Goal: Find specific page/section: Find specific page/section

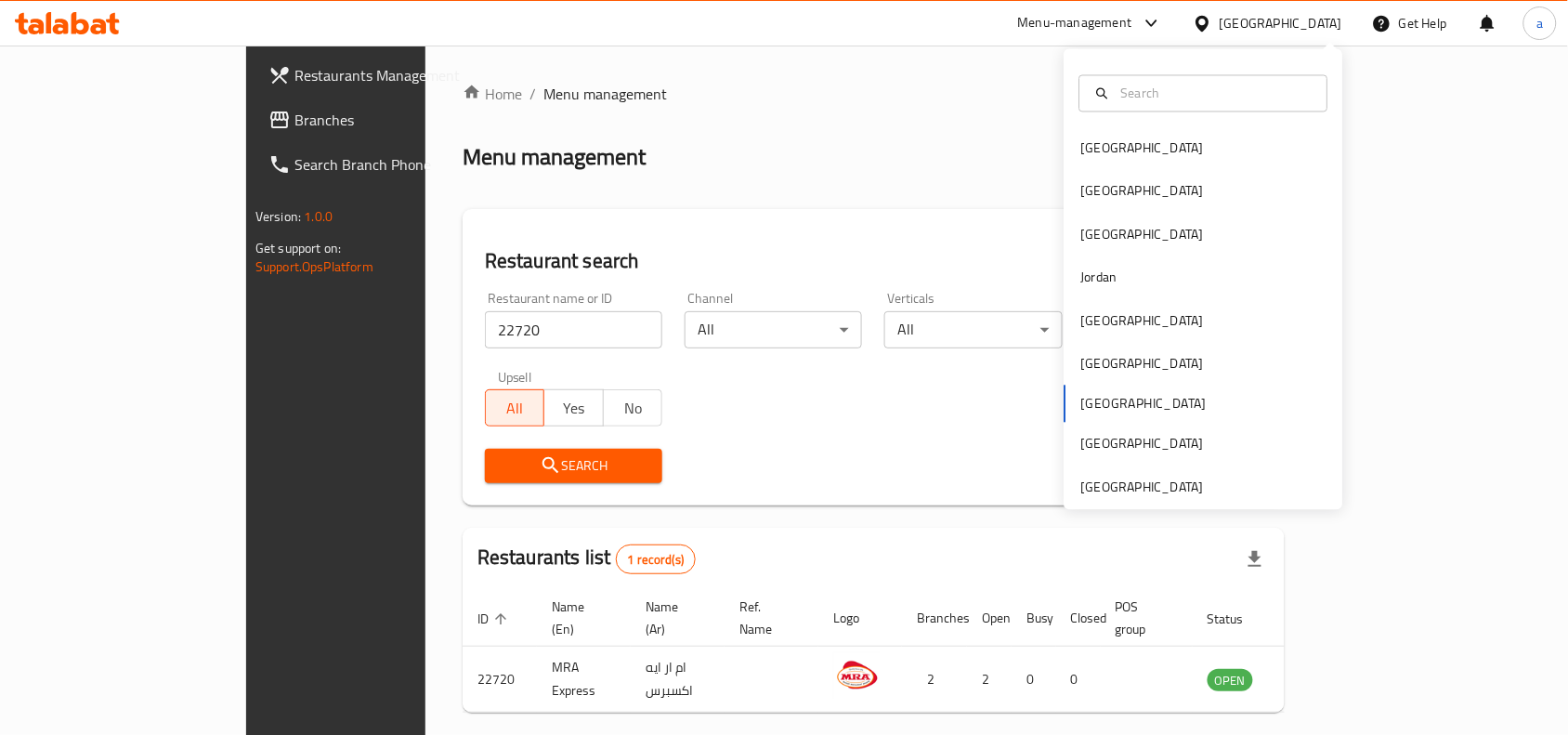
click at [1122, 499] on div "Bahrain Egypt Iraq Jordan Kuwait Oman Qatar Saudi Arabia United Arab Emirates" at bounding box center [1204, 279] width 279 height 461
click at [1129, 490] on div "[GEOGRAPHIC_DATA]" at bounding box center [1143, 487] width 123 height 20
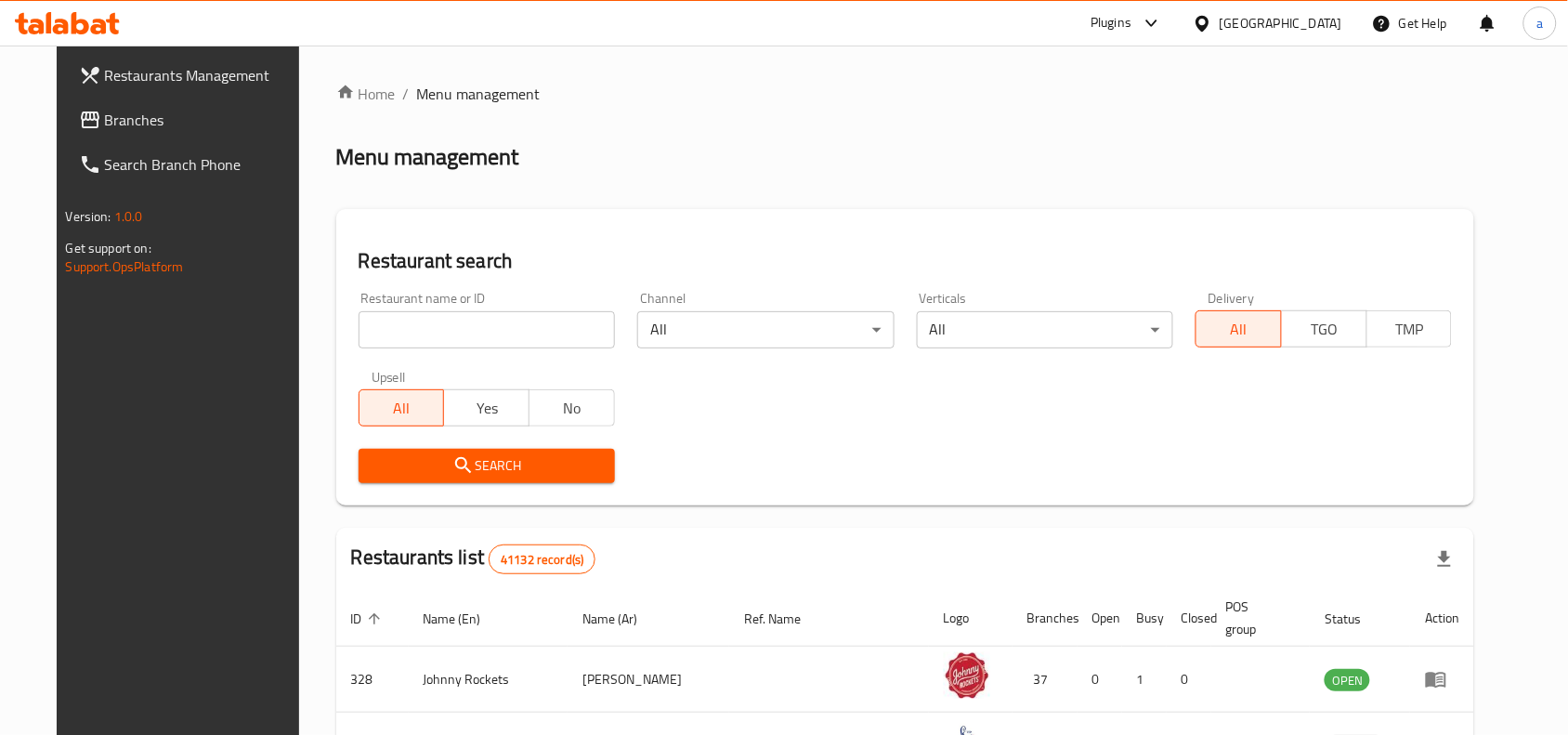
drag, startPoint x: 130, startPoint y: 119, endPoint x: 119, endPoint y: 130, distance: 15.6
click at [130, 119] on span "Branches" at bounding box center [205, 120] width 199 height 22
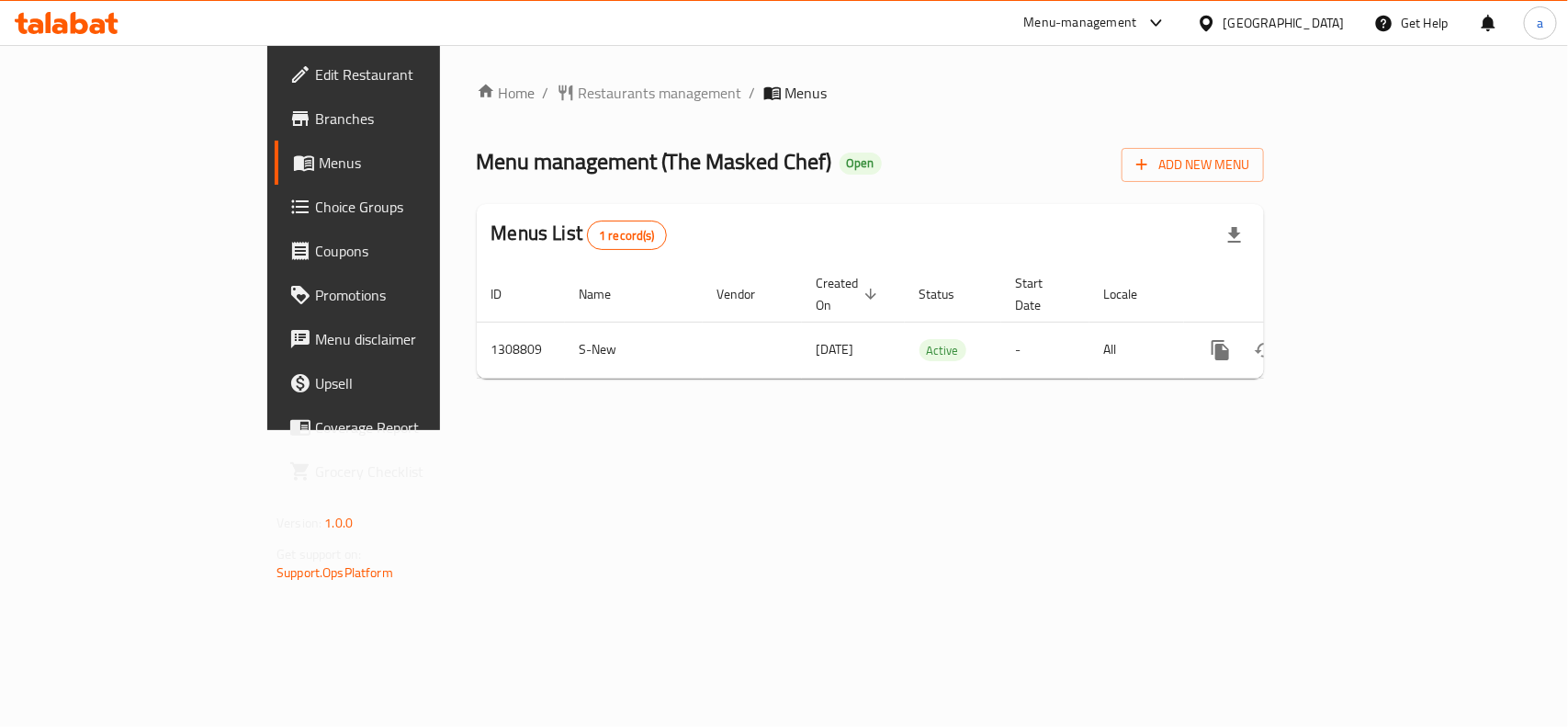
click at [1313, 29] on div "[GEOGRAPHIC_DATA]" at bounding box center [1284, 23] width 121 height 20
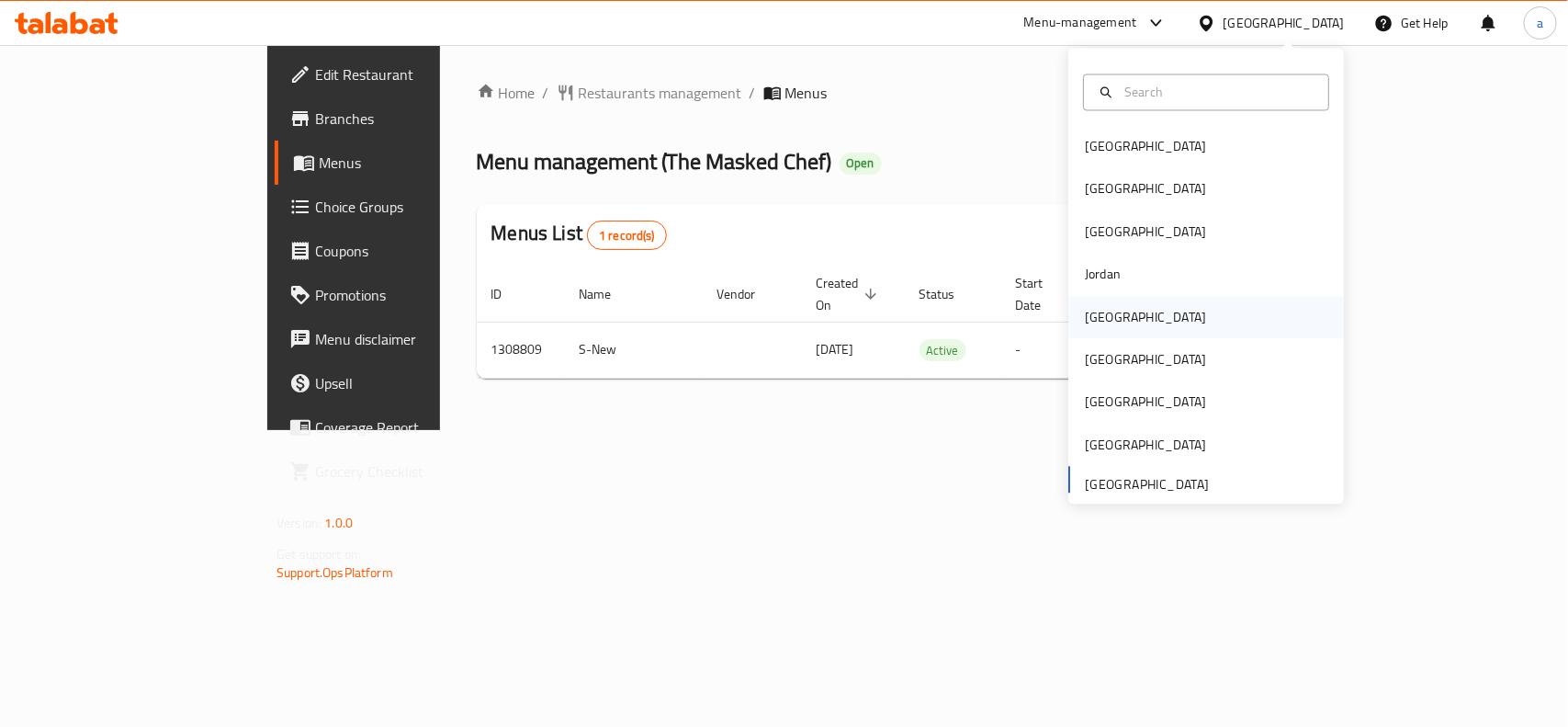
click at [1103, 329] on div "[GEOGRAPHIC_DATA]" at bounding box center [1146, 317] width 151 height 42
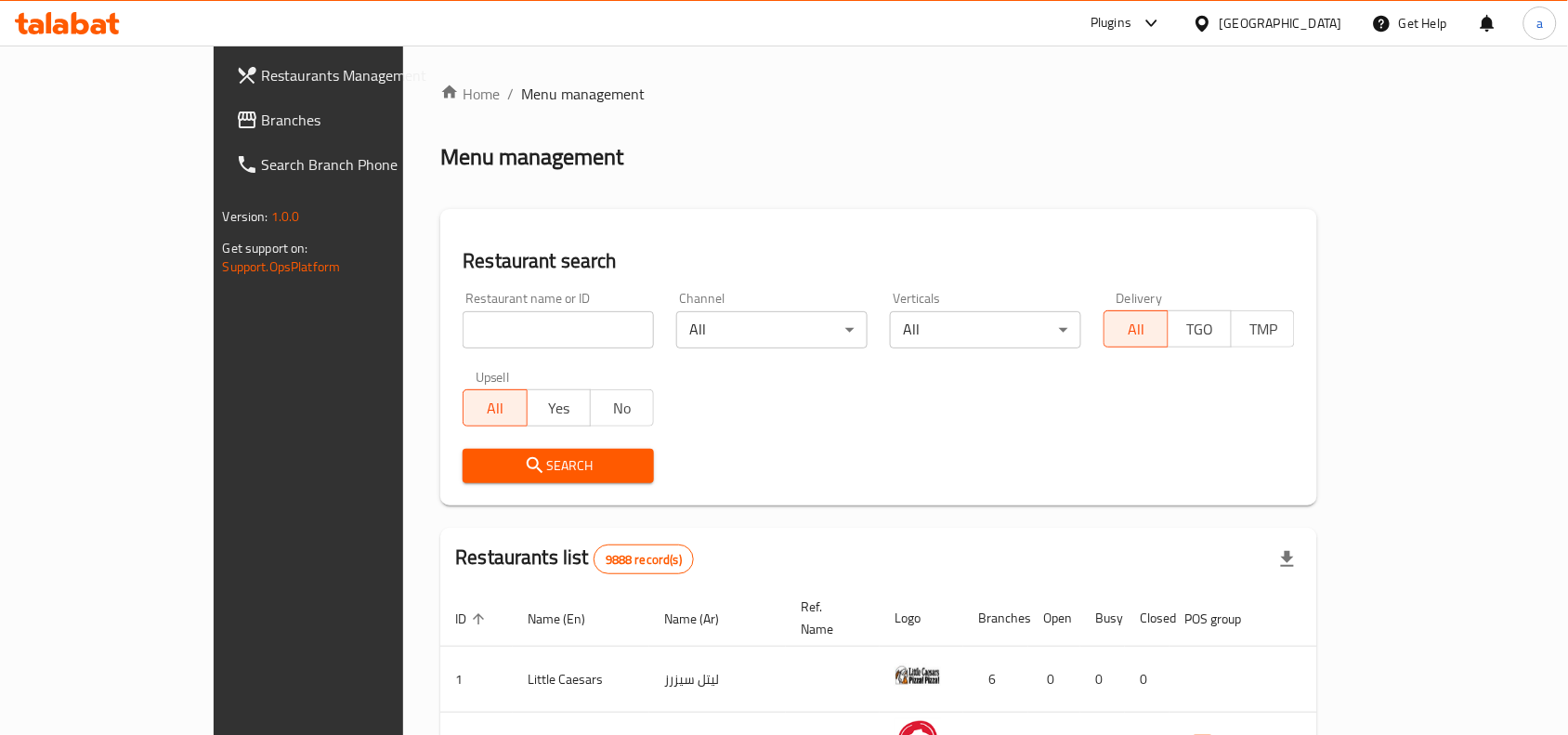
drag, startPoint x: 124, startPoint y: 127, endPoint x: 100, endPoint y: 127, distance: 24.0
click at [262, 127] on span "Branches" at bounding box center [362, 120] width 199 height 22
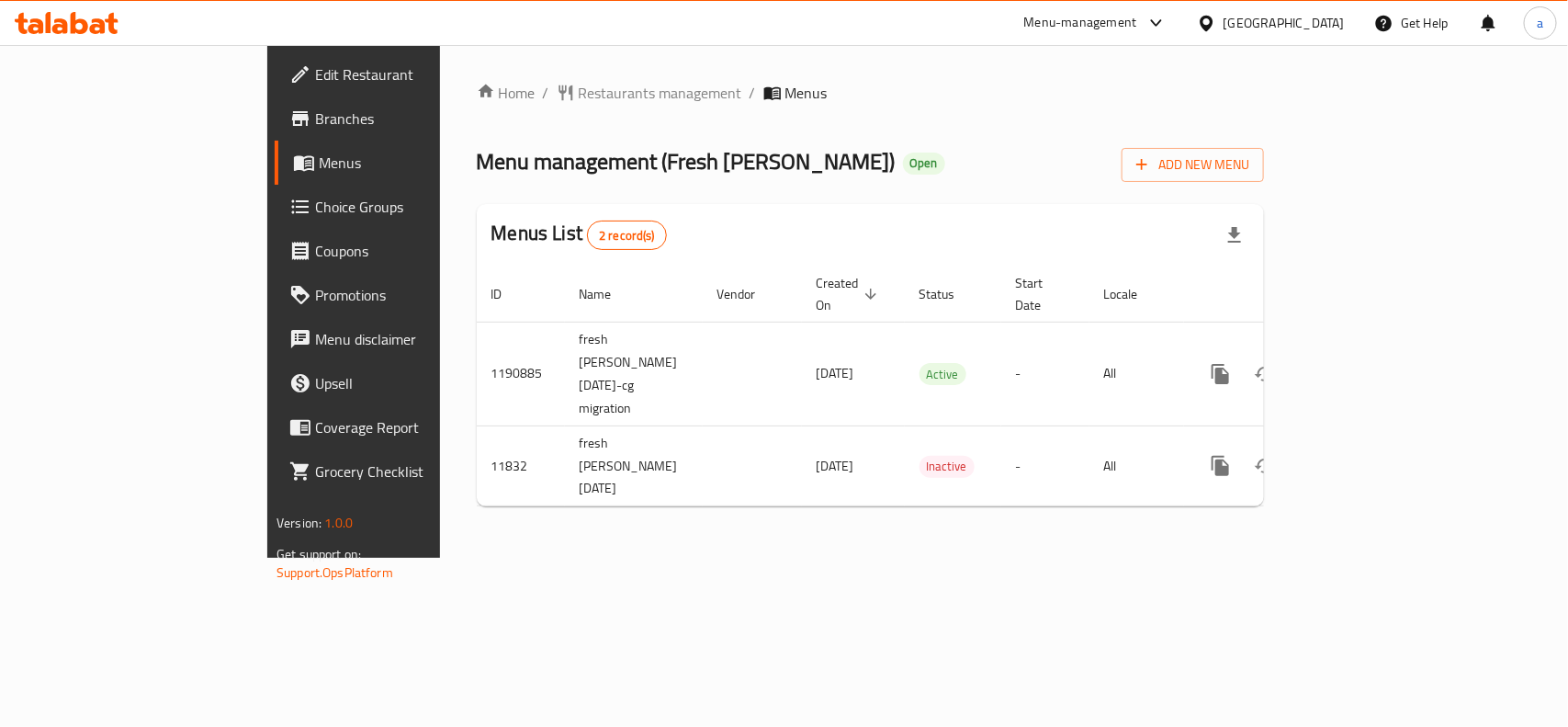
click at [553, 71] on div "Home / Restaurants management / Menus Menu management ( Fresh Monesh ) Open Add…" at bounding box center [870, 301] width 861 height 513
click at [578, 82] on span "Restaurants management" at bounding box center [660, 93] width 164 height 22
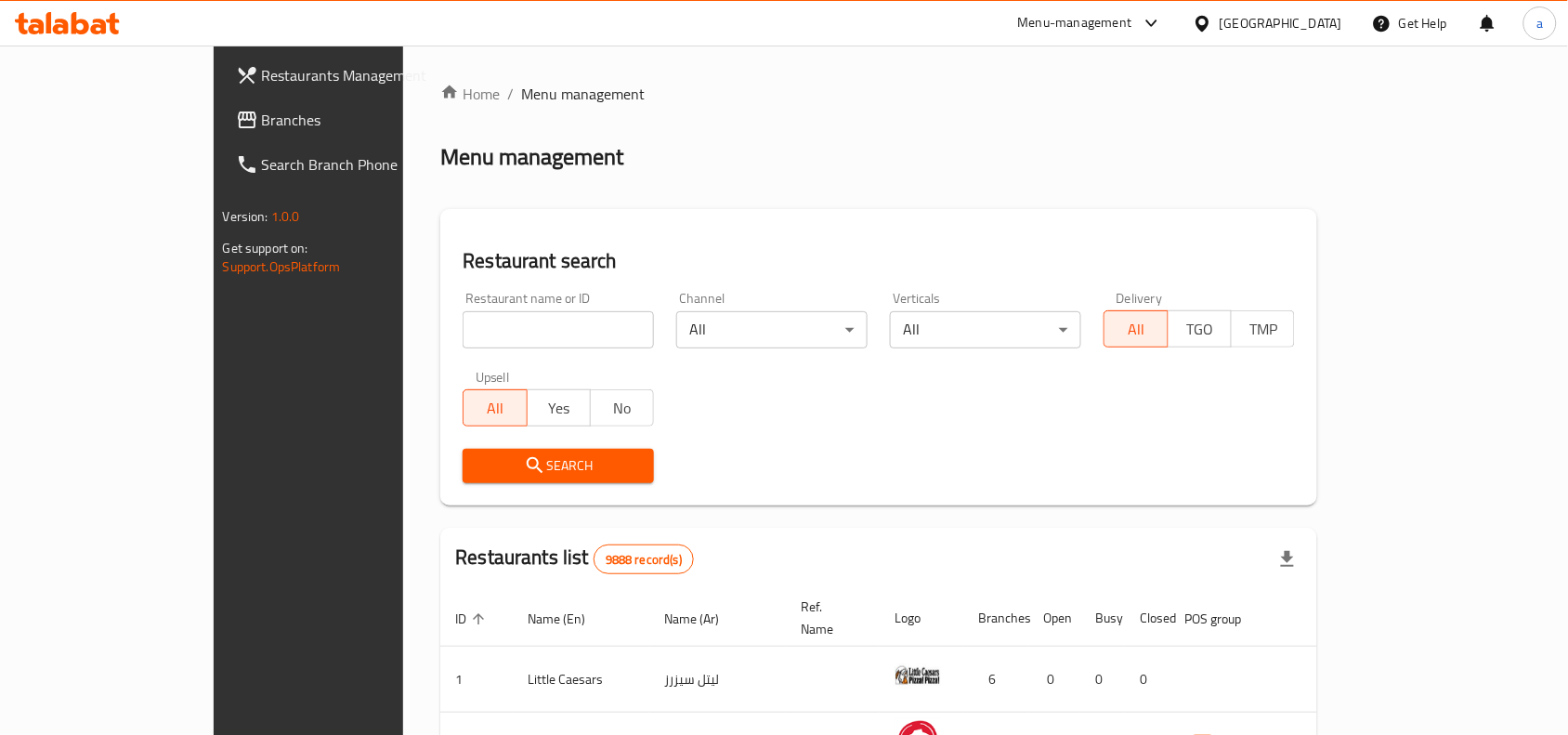
drag, startPoint x: 394, startPoint y: 314, endPoint x: 404, endPoint y: 319, distance: 11.2
click at [462, 314] on input "search" at bounding box center [558, 330] width 192 height 37
paste input "7285"
type input "7285"
click button "Search" at bounding box center [558, 465] width 192 height 34
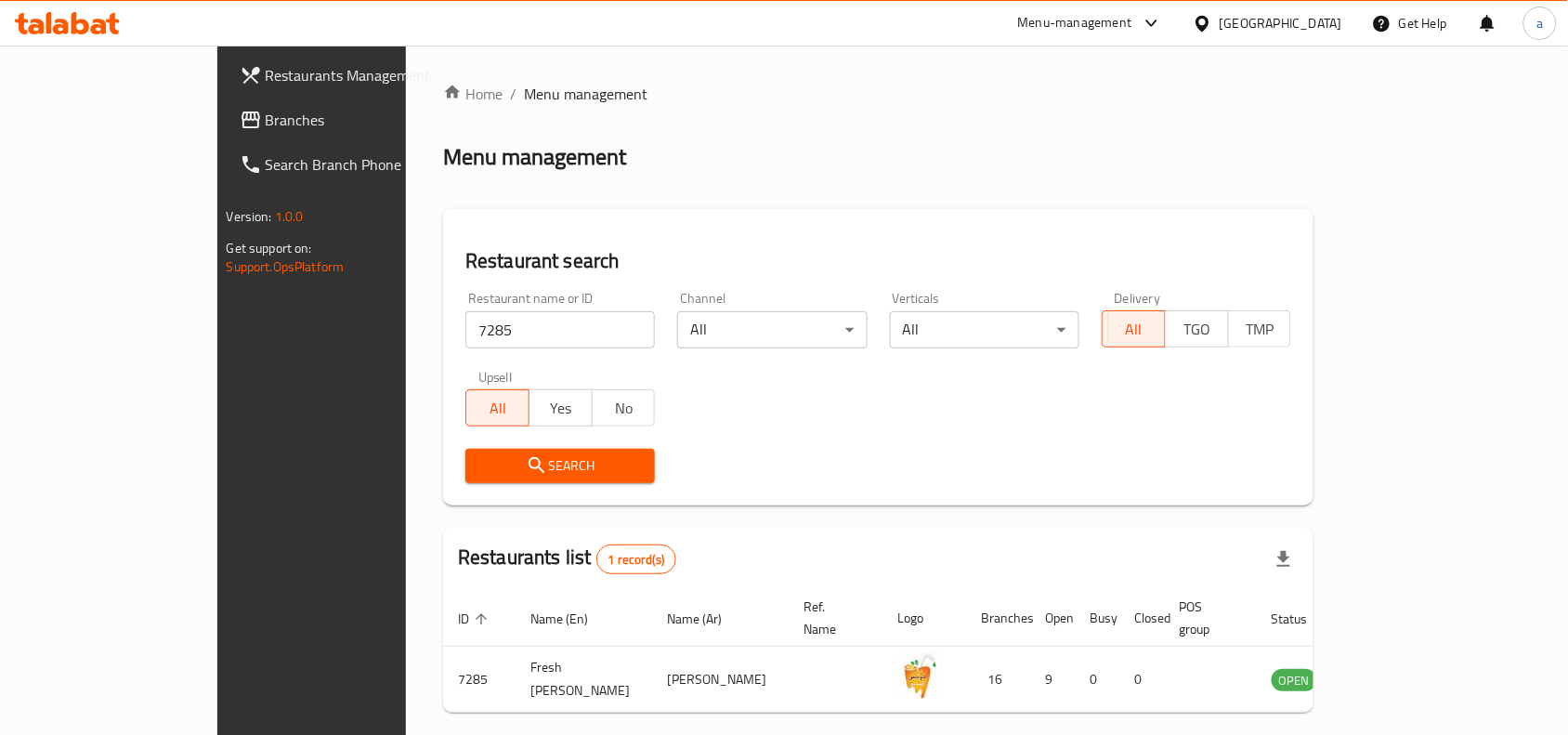
click at [1323, 25] on div "[GEOGRAPHIC_DATA]" at bounding box center [1281, 23] width 123 height 20
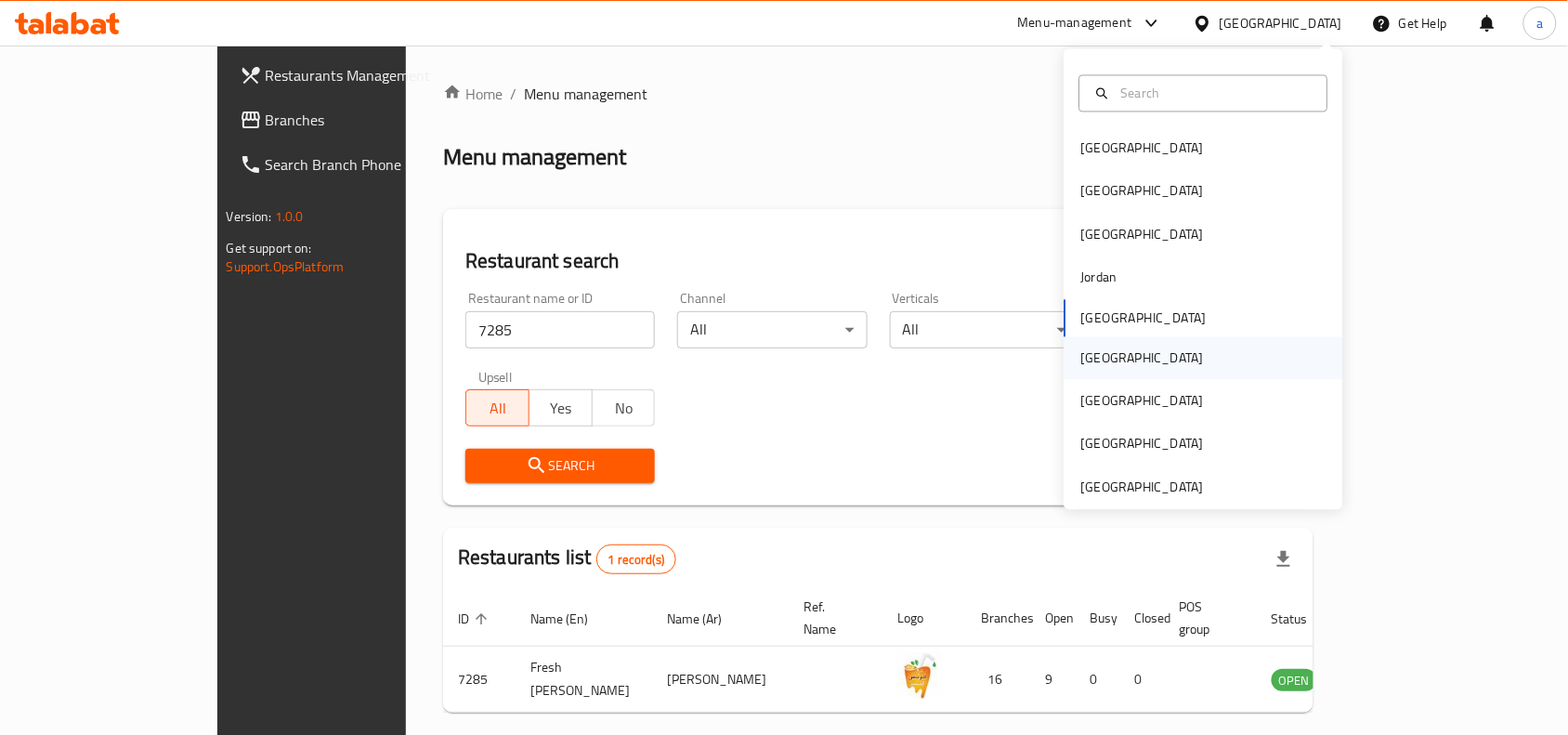
click at [1082, 354] on div "[GEOGRAPHIC_DATA]" at bounding box center [1143, 358] width 123 height 20
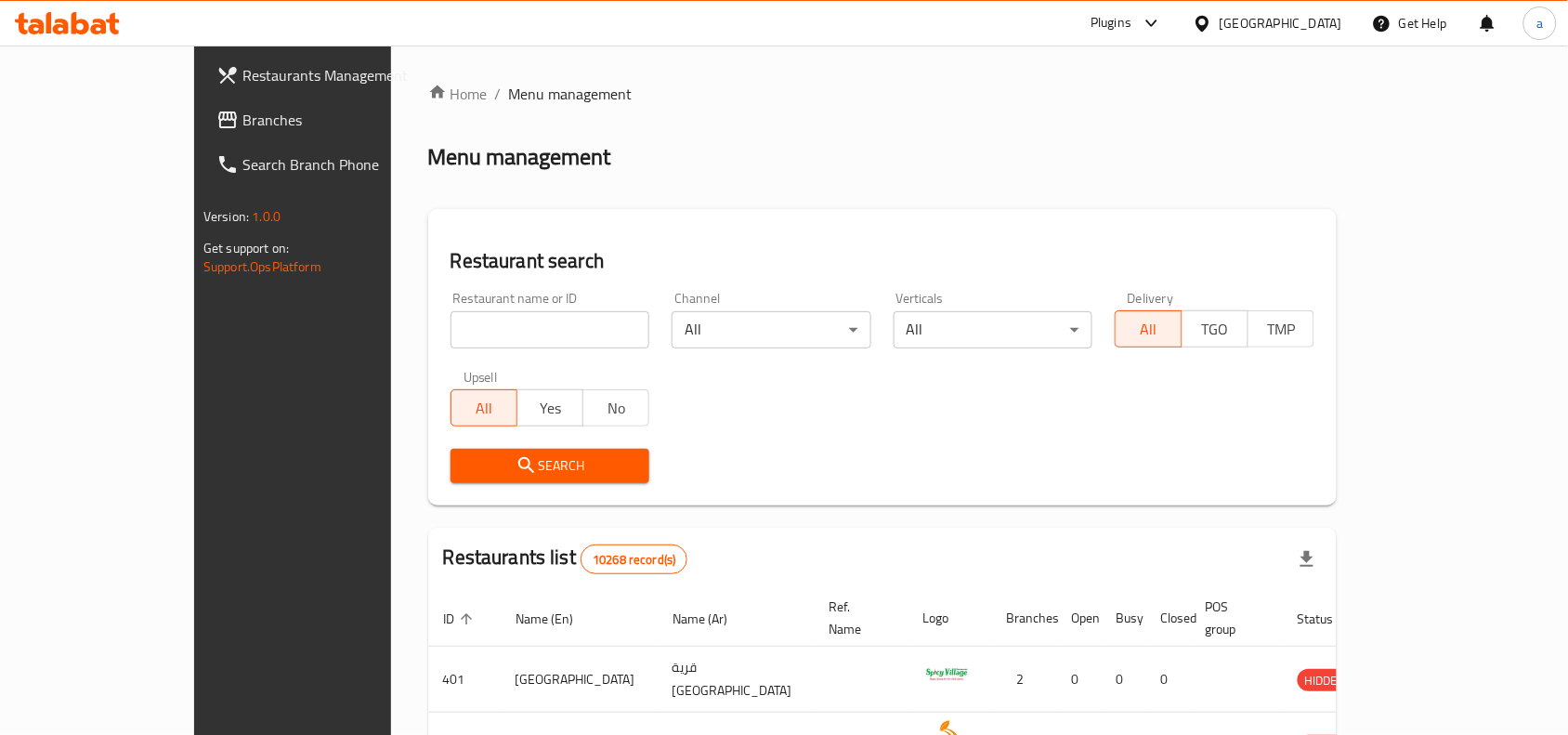
click at [243, 127] on span "Branches" at bounding box center [342, 120] width 199 height 22
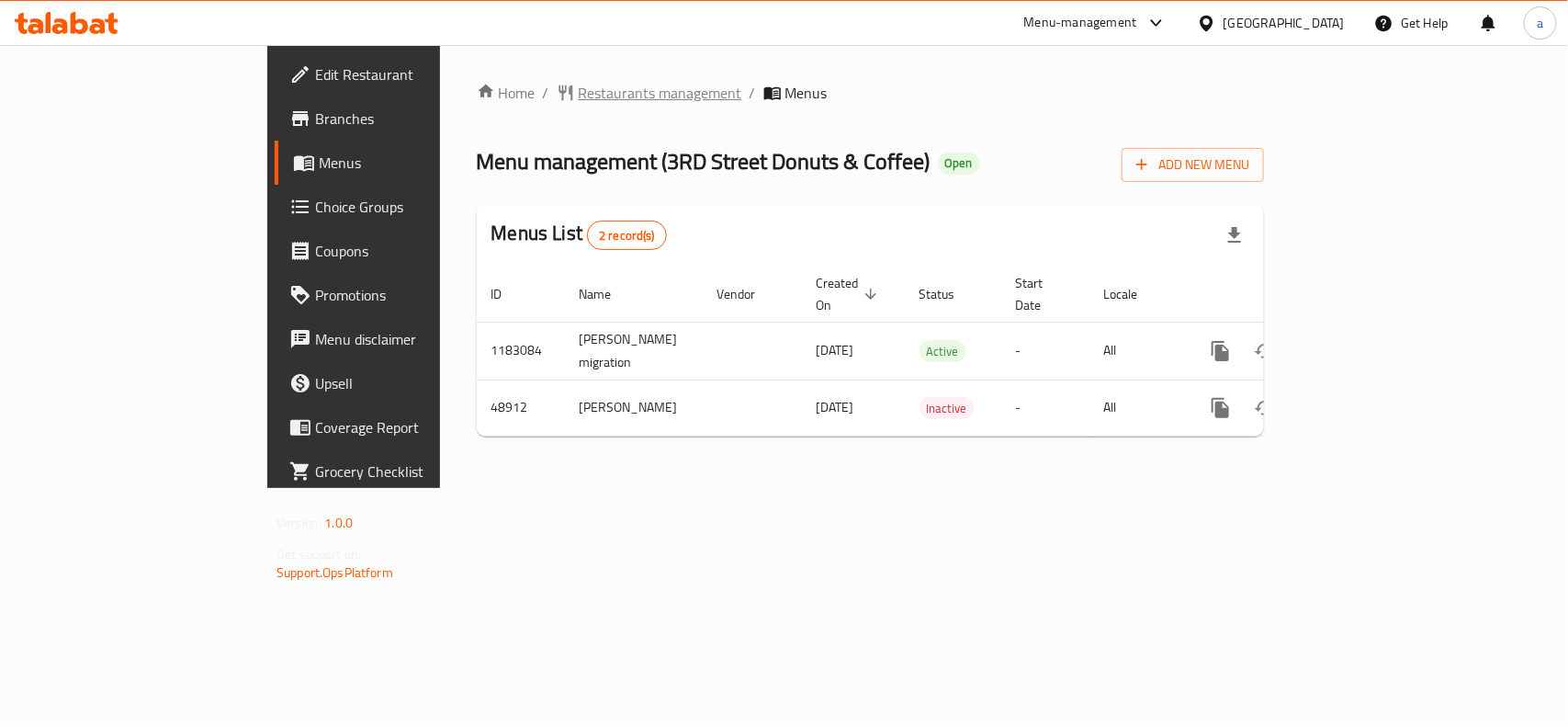
click at [578, 85] on span "Restaurants management" at bounding box center [660, 93] width 164 height 22
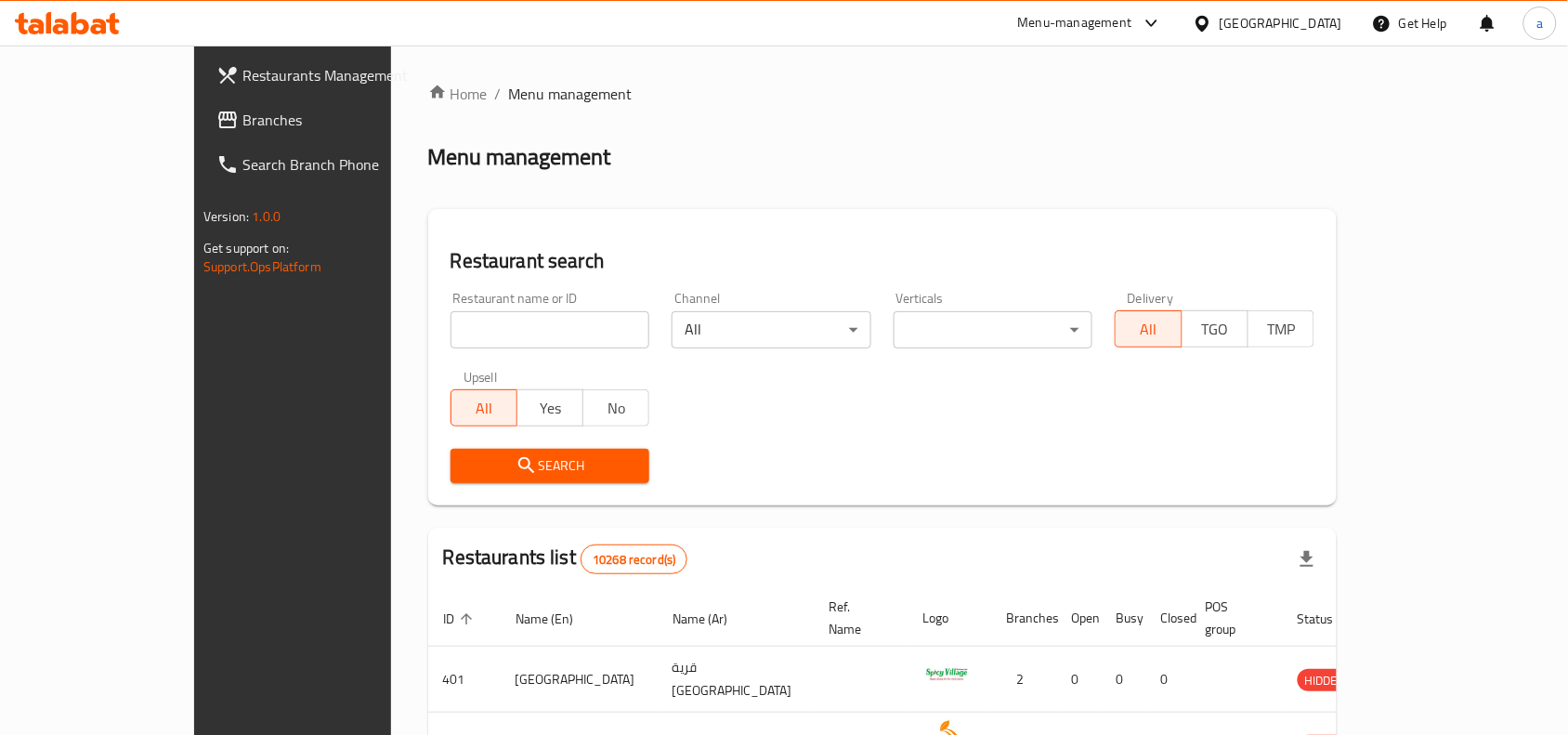
click at [450, 333] on input "search" at bounding box center [550, 330] width 200 height 37
click at [450, 322] on input "search" at bounding box center [550, 330] width 200 height 37
click at [1337, 24] on div "[GEOGRAPHIC_DATA]" at bounding box center [1281, 23] width 123 height 20
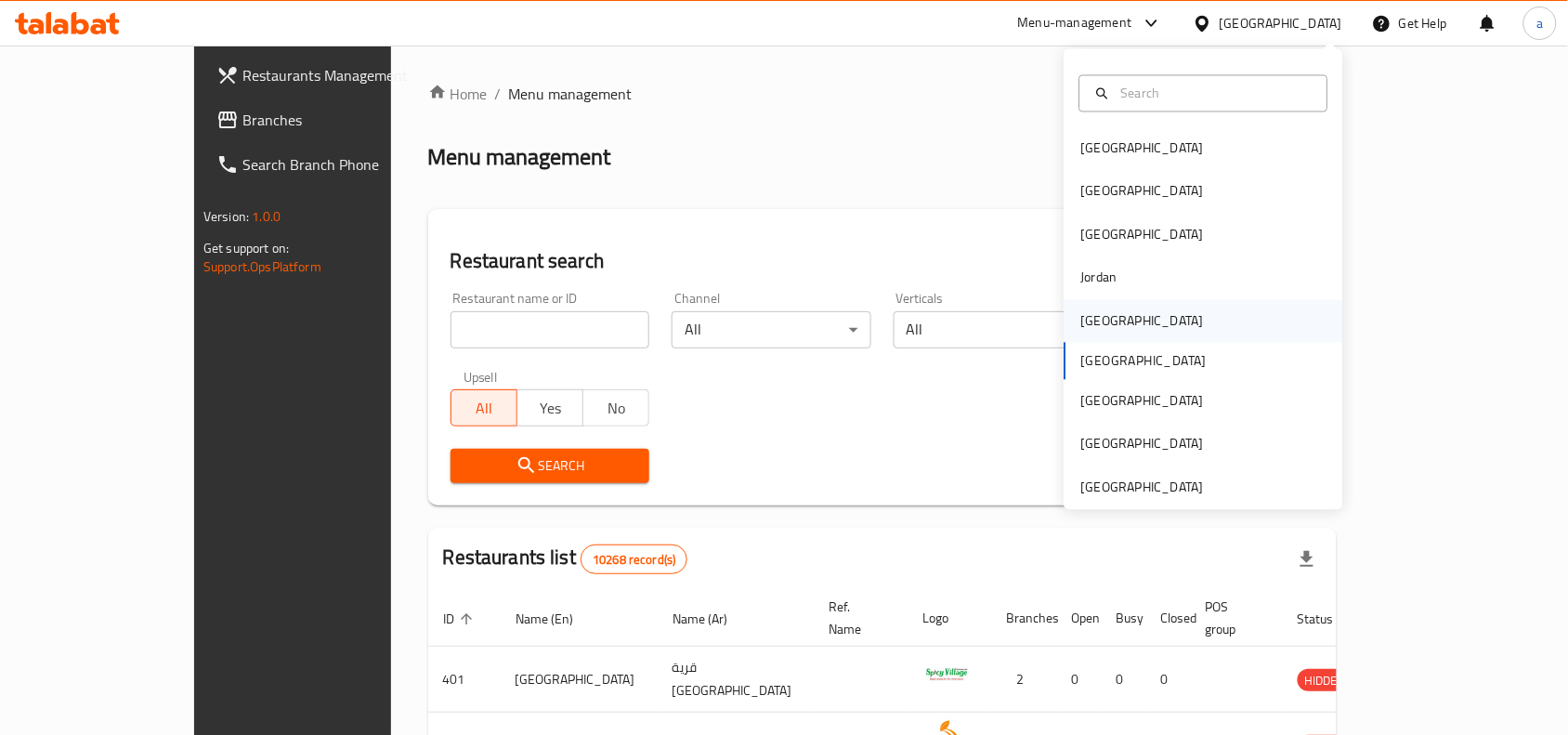
click at [1094, 328] on div "[GEOGRAPHIC_DATA]" at bounding box center [1143, 321] width 123 height 20
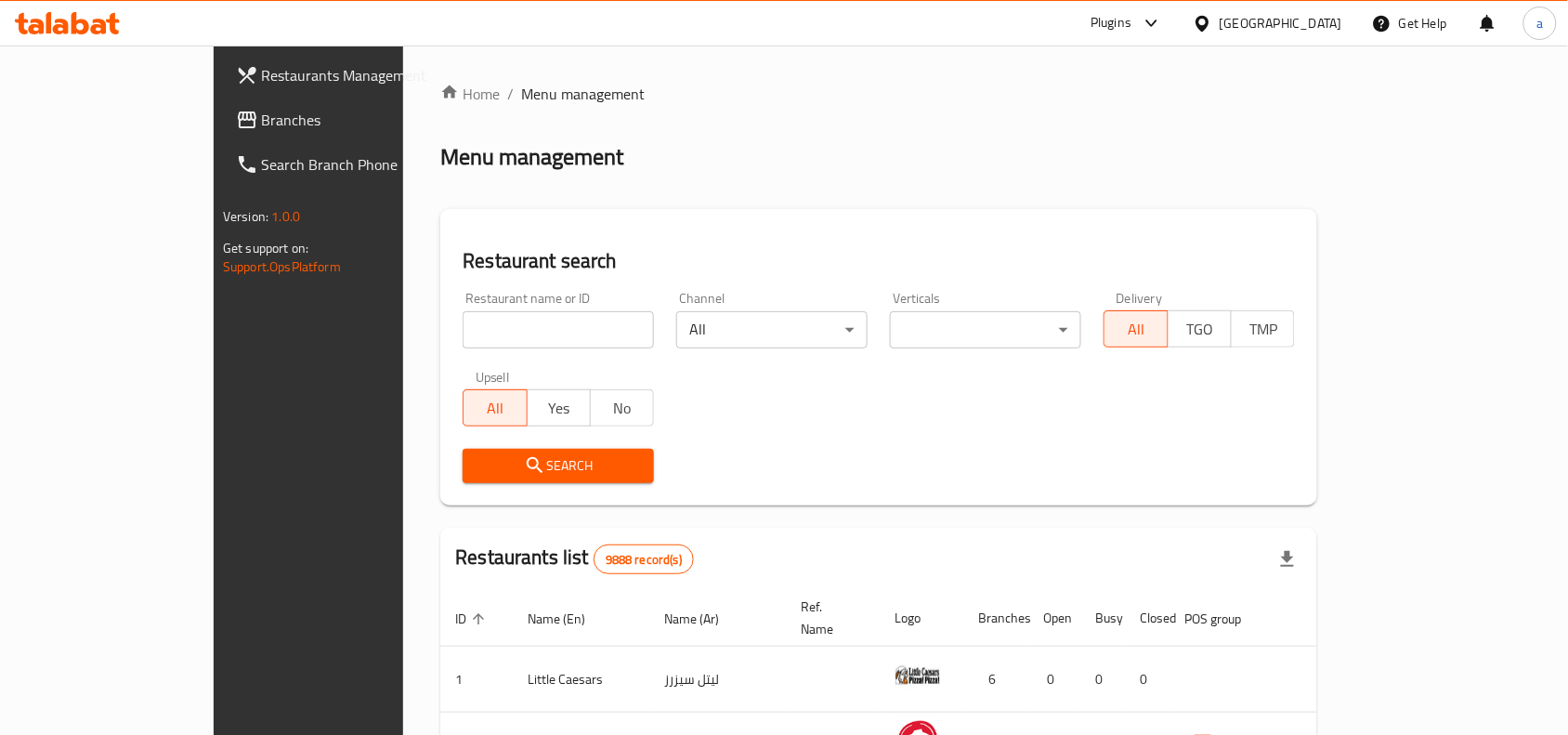
click at [262, 114] on span "Branches" at bounding box center [362, 120] width 199 height 22
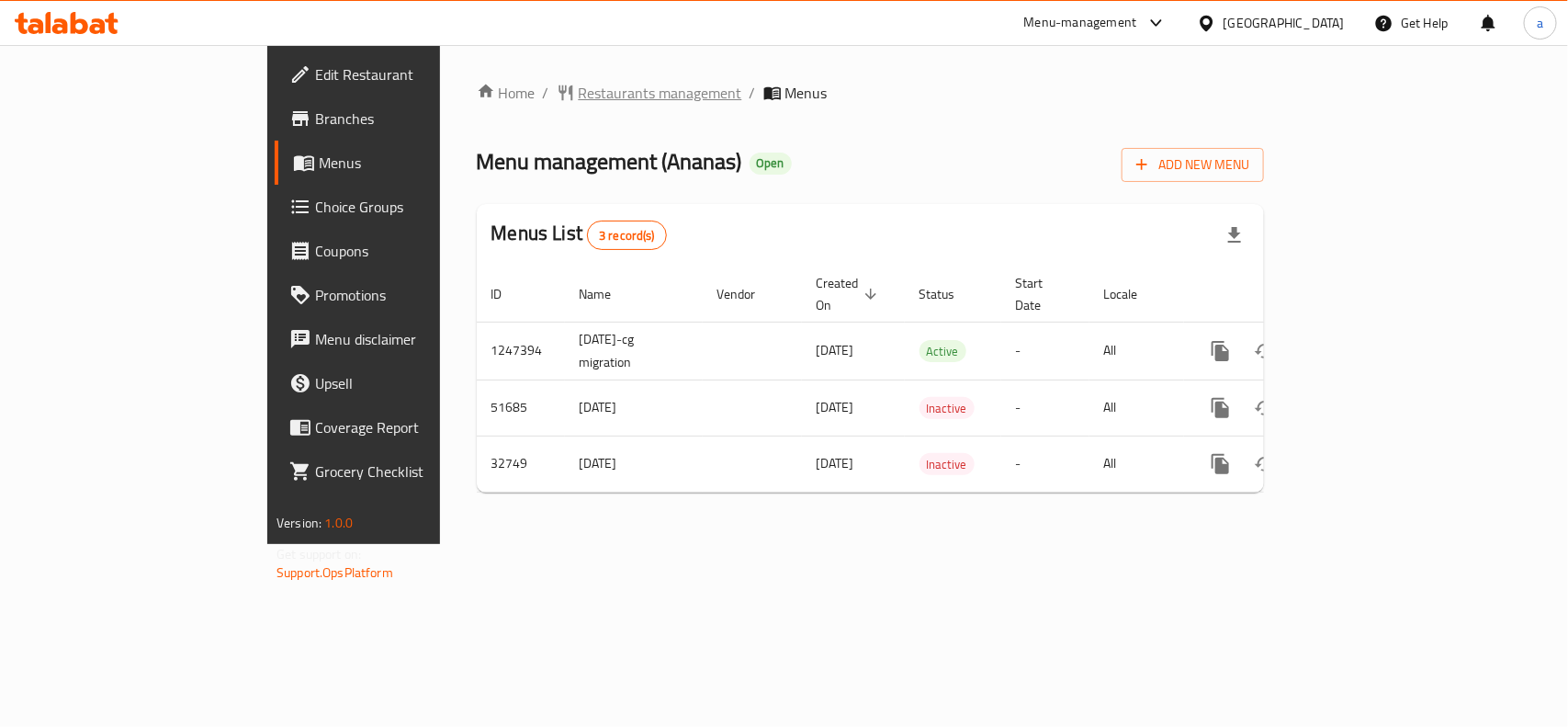
click at [578, 101] on span "Restaurants management" at bounding box center [660, 93] width 164 height 22
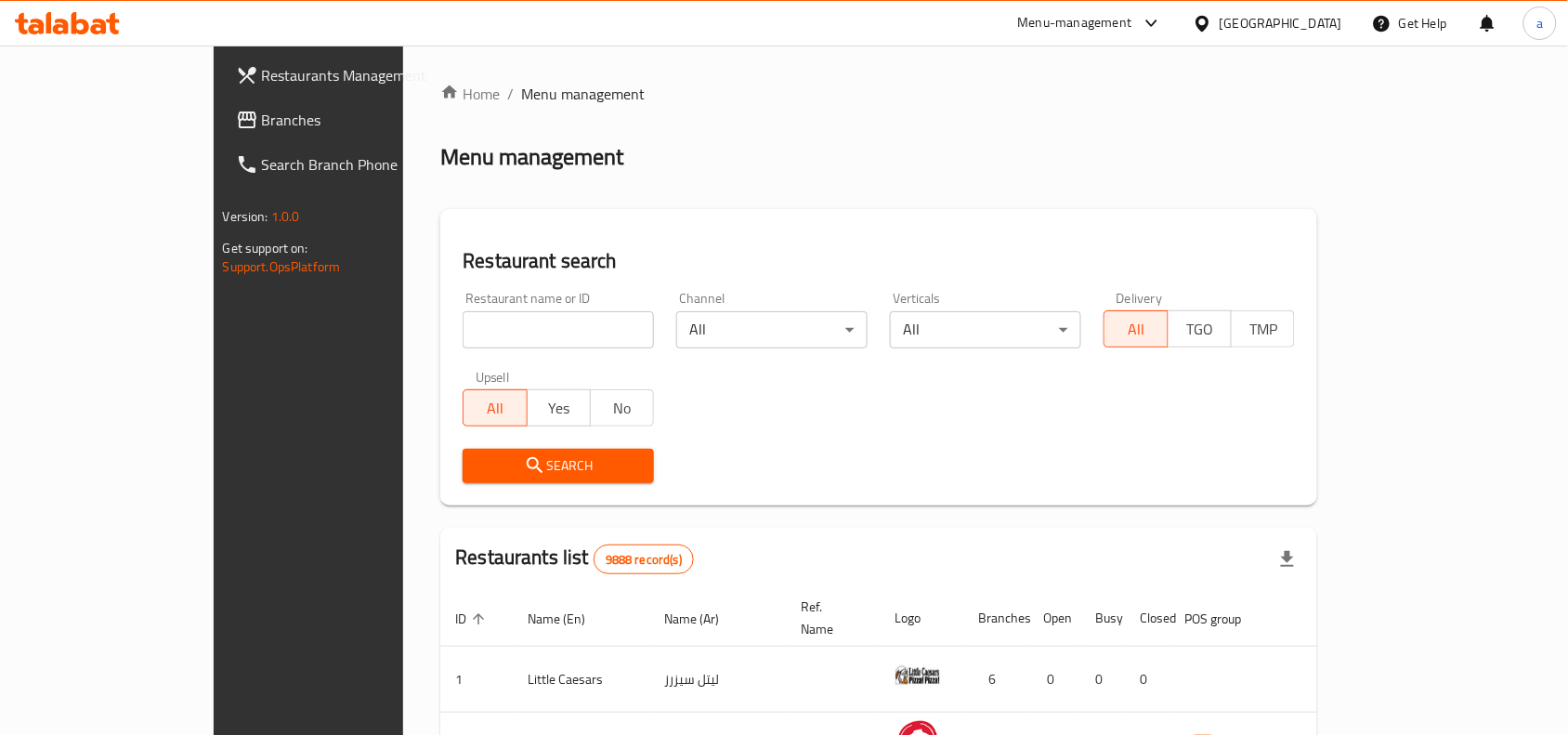
click at [462, 328] on input "search" at bounding box center [558, 330] width 192 height 37
paste input "16649"
type input "16649"
click button "Search" at bounding box center [558, 465] width 192 height 34
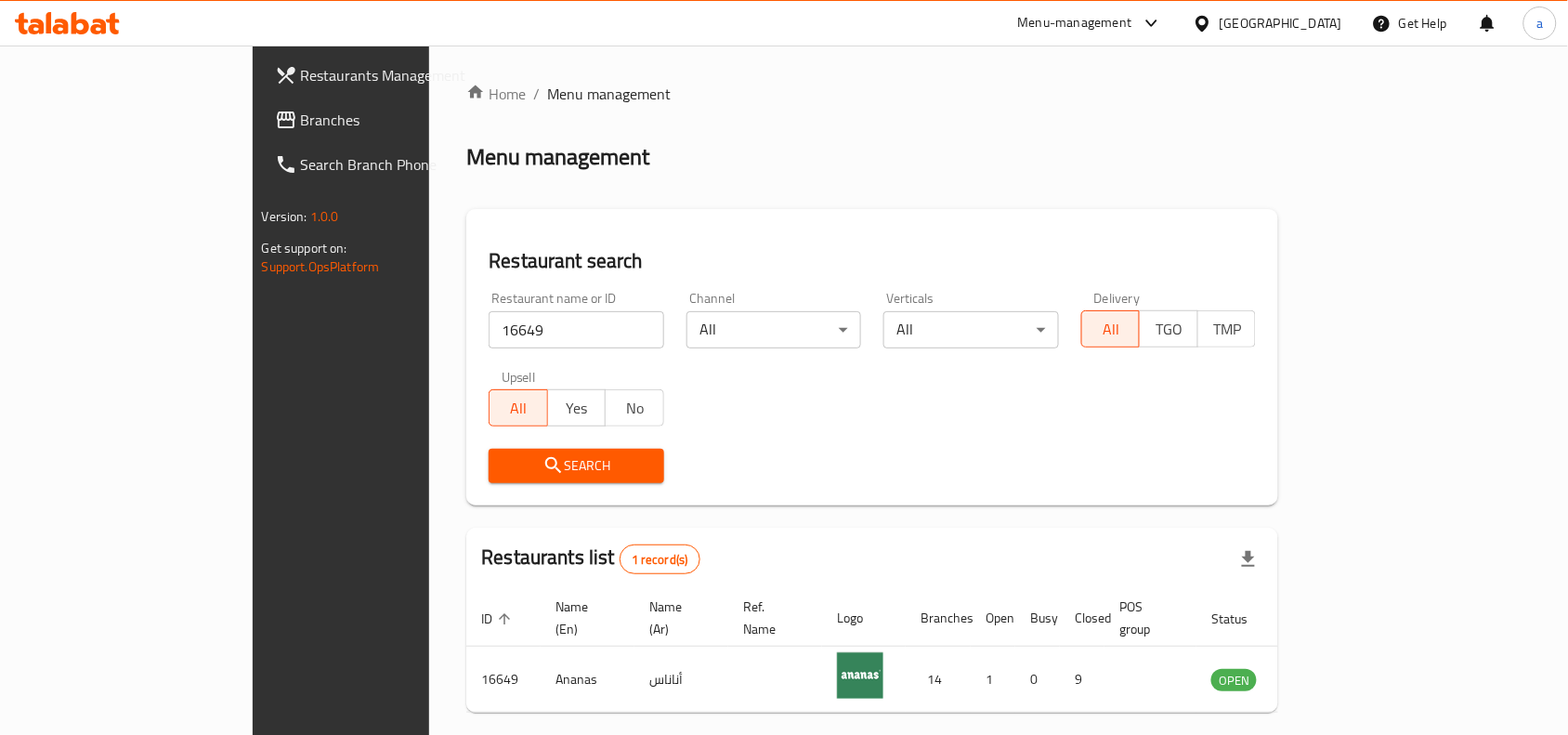
click at [1316, 29] on div "[GEOGRAPHIC_DATA]" at bounding box center [1281, 23] width 123 height 20
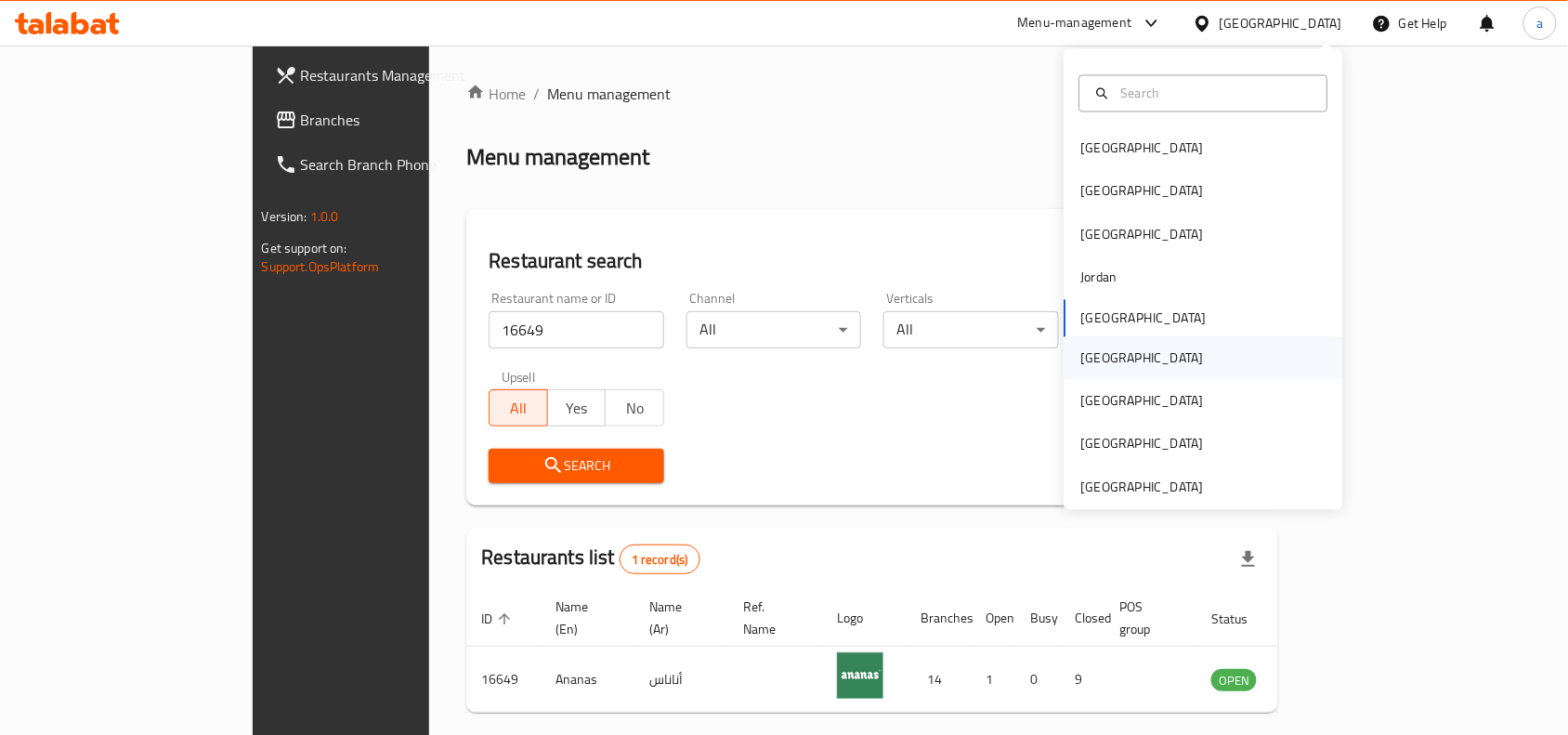
click at [1096, 364] on div "[GEOGRAPHIC_DATA]" at bounding box center [1143, 358] width 123 height 20
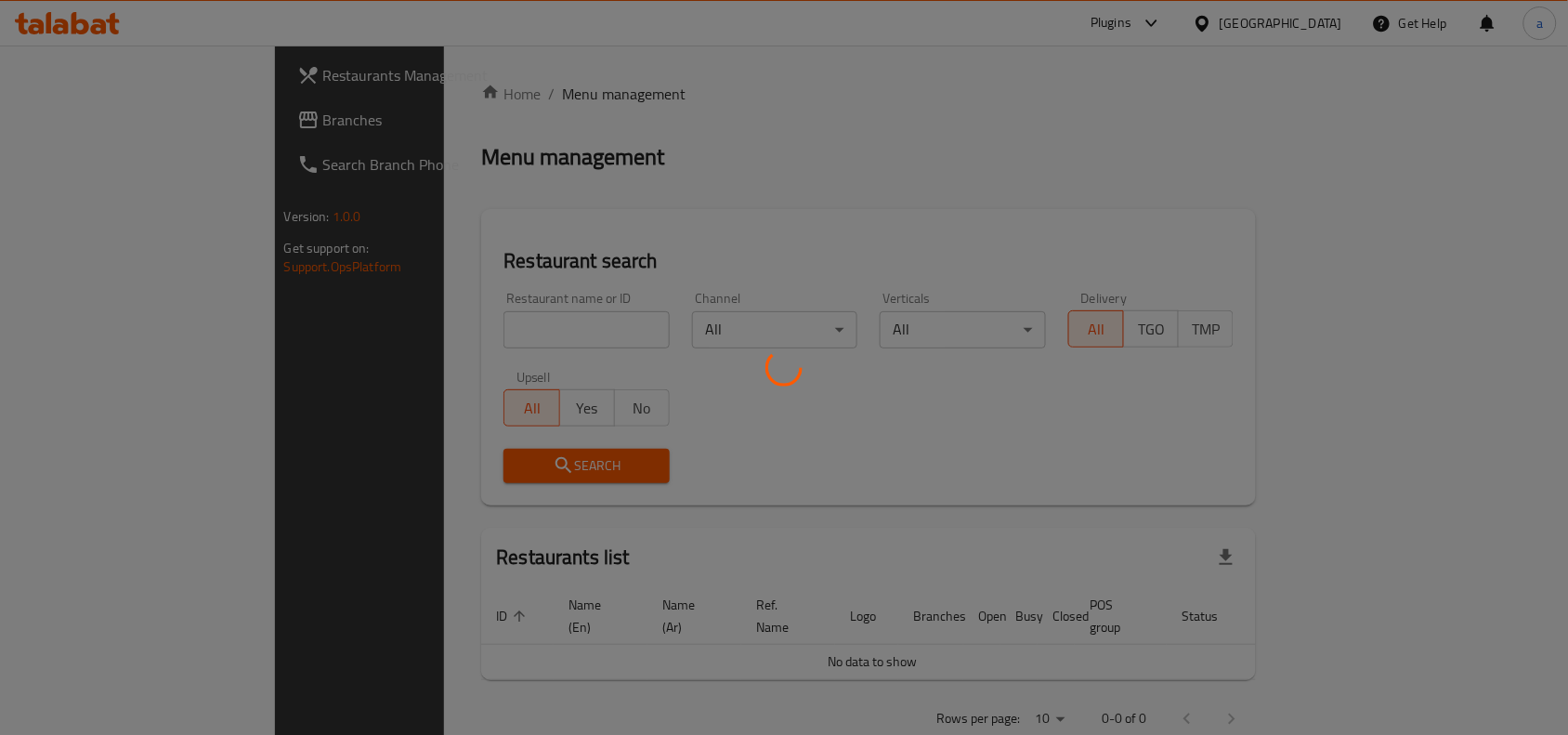
click at [118, 119] on div at bounding box center [784, 368] width 1568 height 735
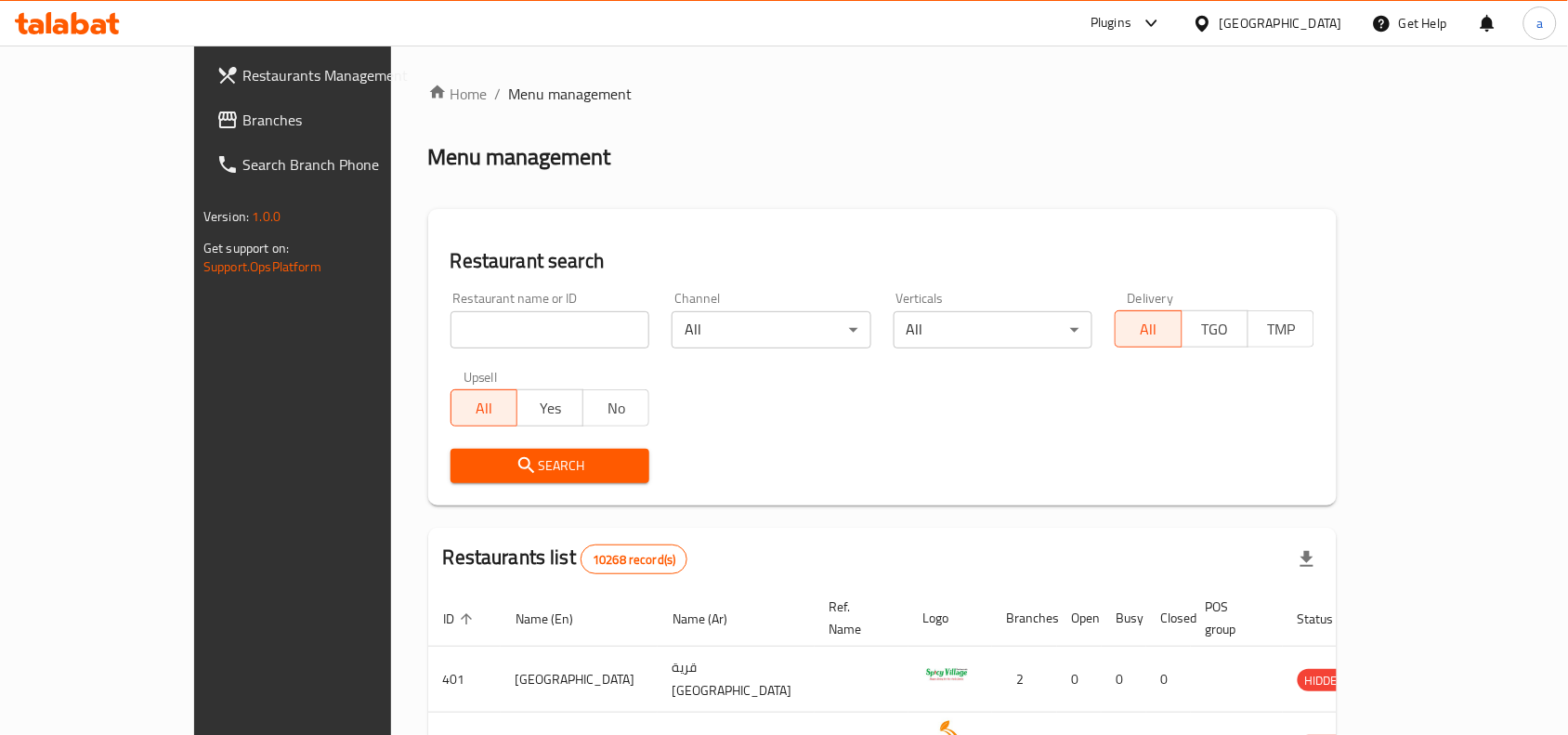
click at [243, 119] on span "Branches" at bounding box center [342, 120] width 199 height 22
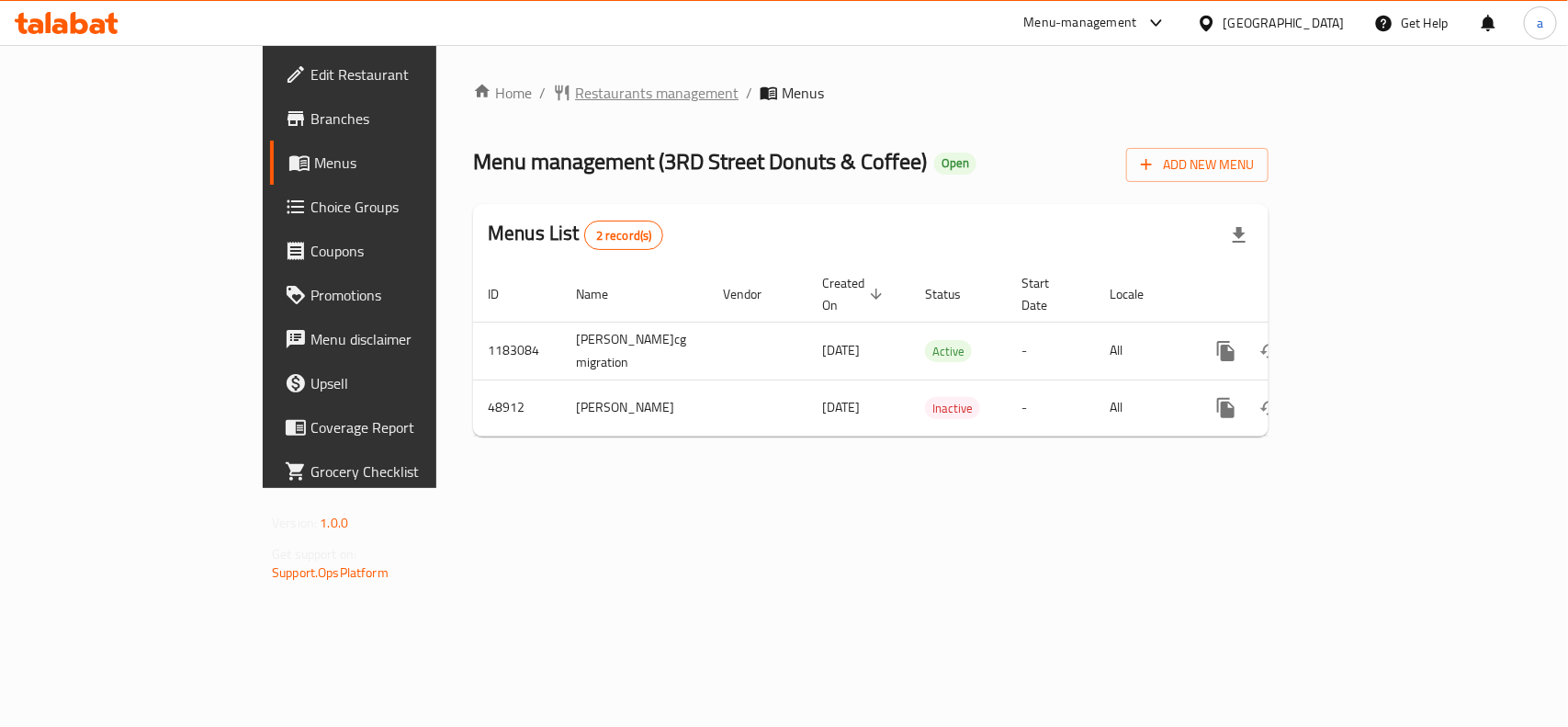
click at [575, 82] on span "Restaurants management" at bounding box center [657, 93] width 164 height 22
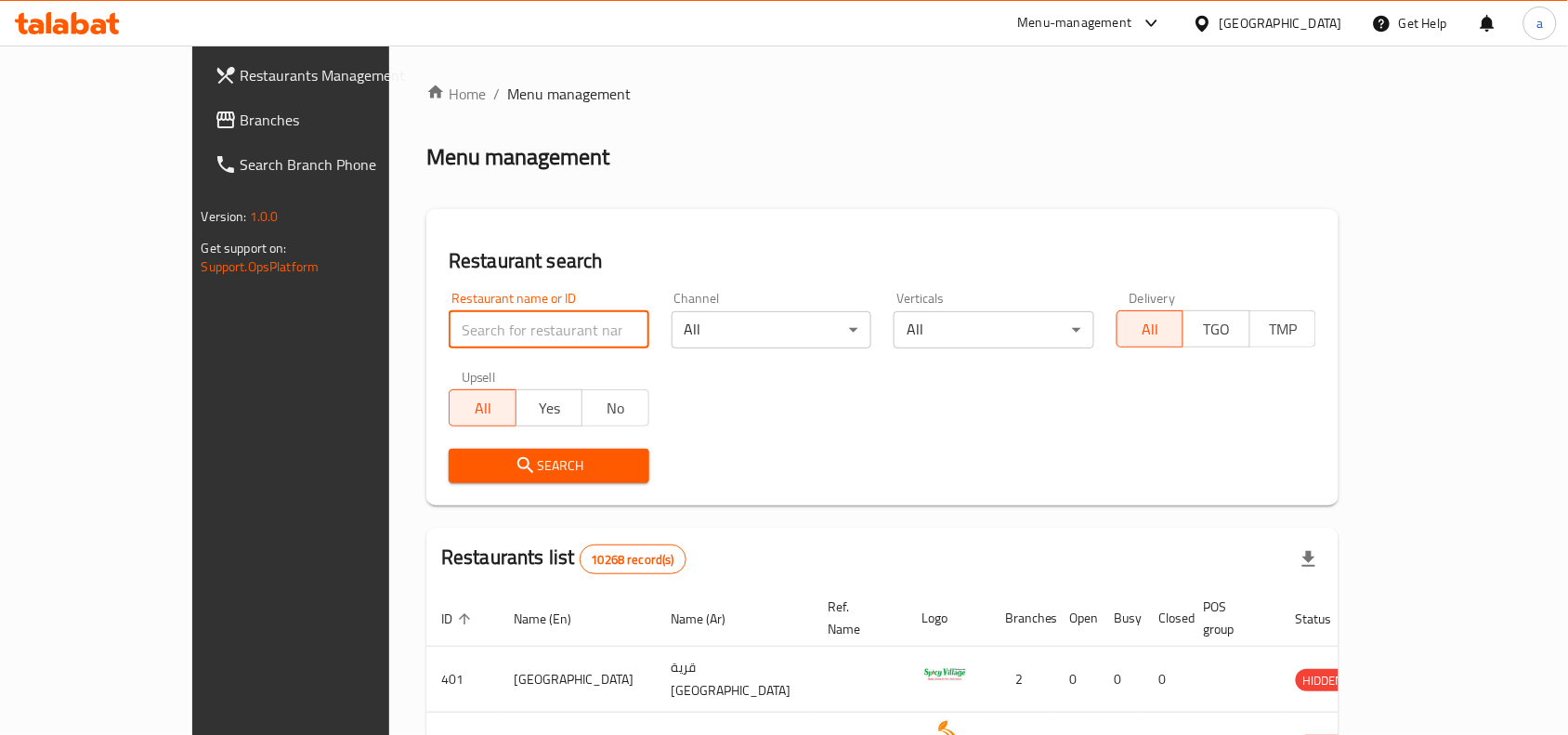
click at [448, 338] on input "search" at bounding box center [549, 330] width 201 height 37
paste input "24681"
type input "24681"
click button "Search" at bounding box center [549, 465] width 201 height 34
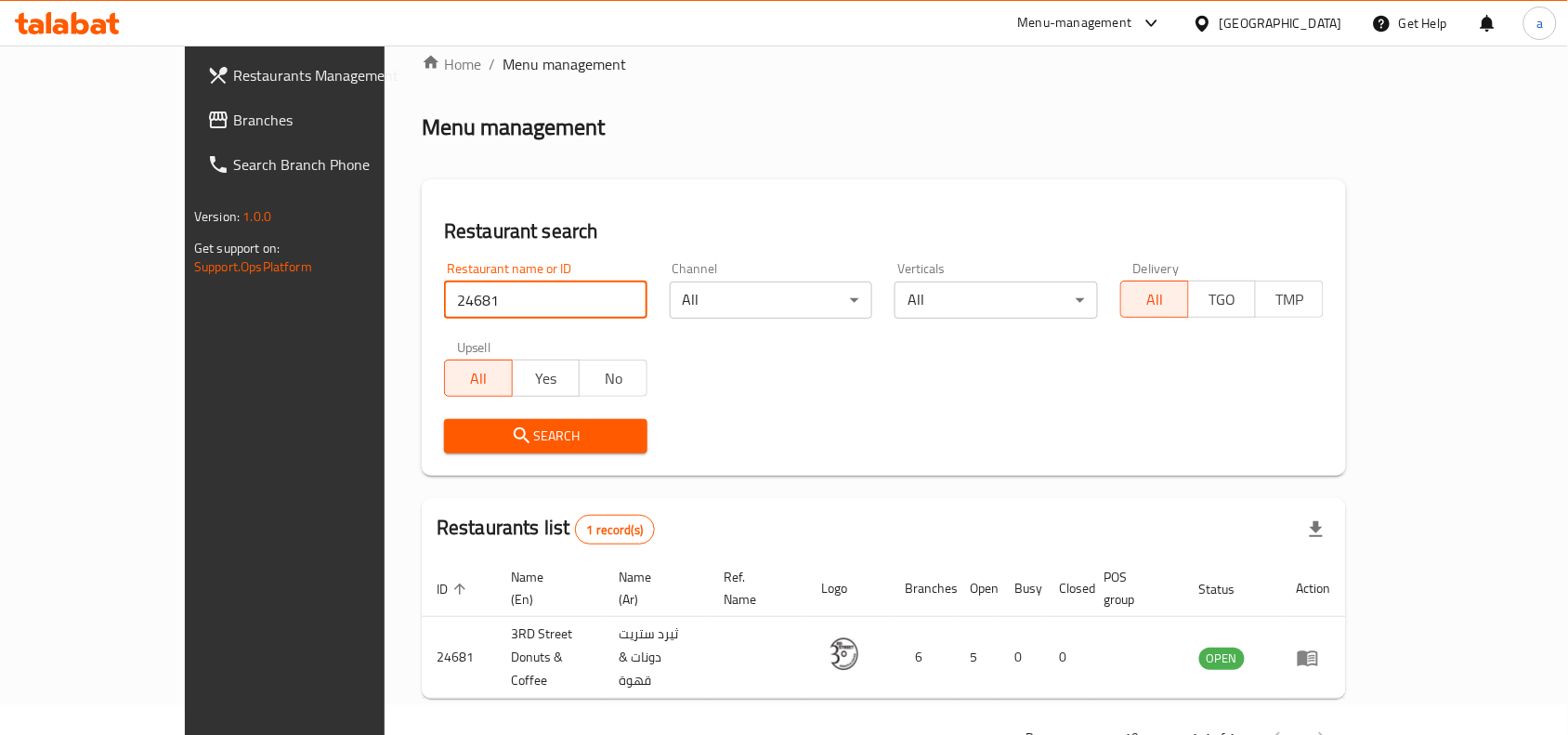
scroll to position [58, 0]
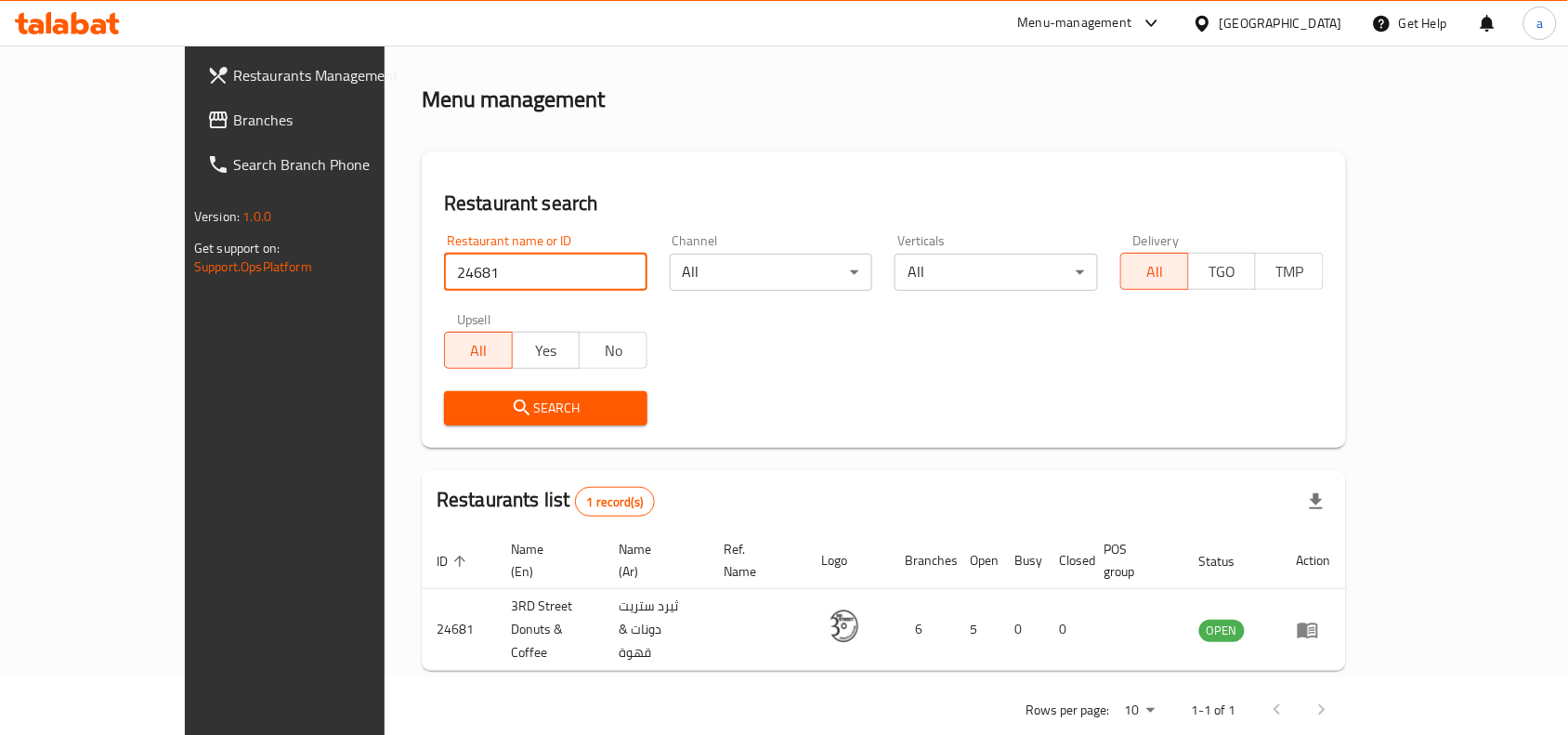
click at [1219, 13] on div at bounding box center [1205, 23] width 27 height 20
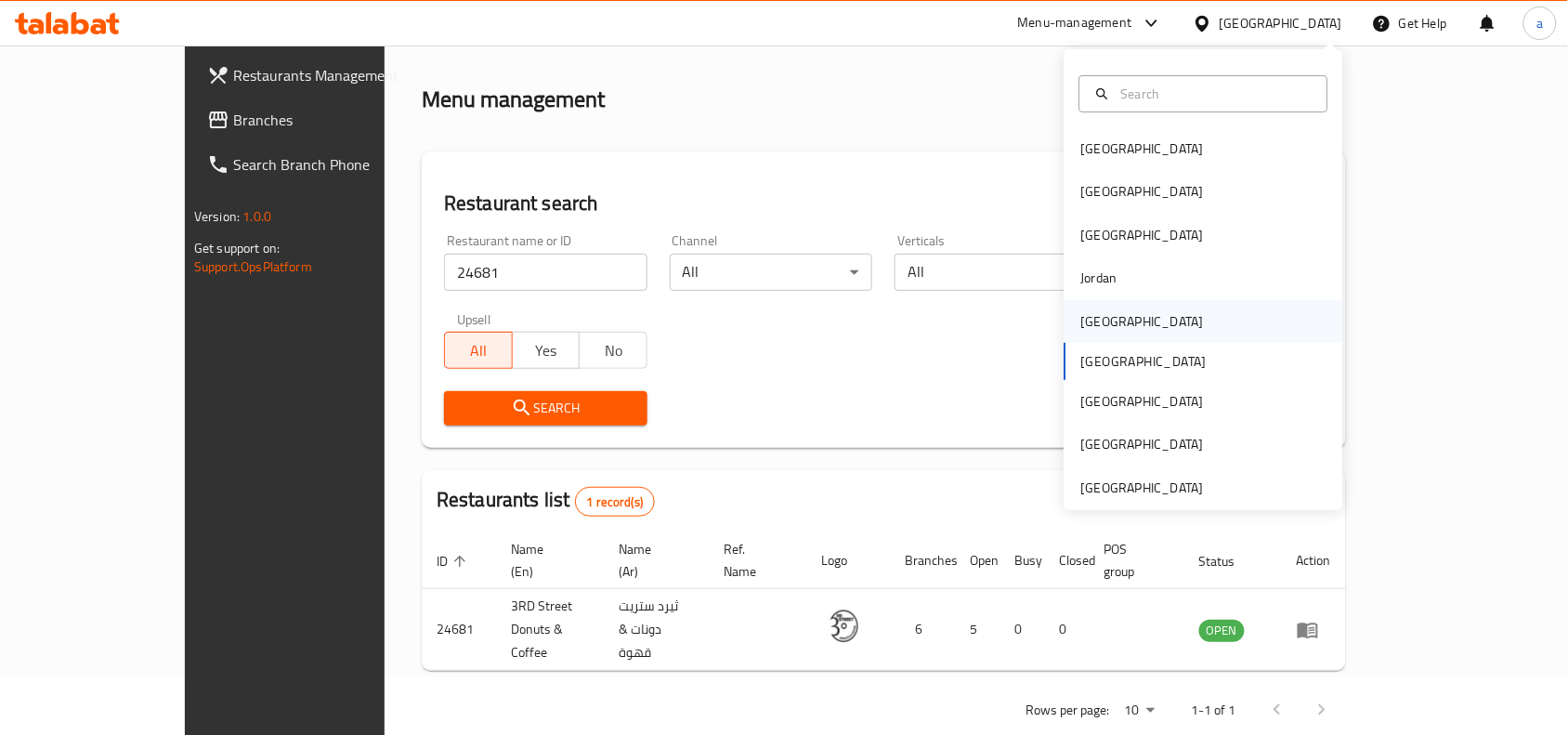
click at [1106, 314] on div "[GEOGRAPHIC_DATA]" at bounding box center [1143, 322] width 153 height 43
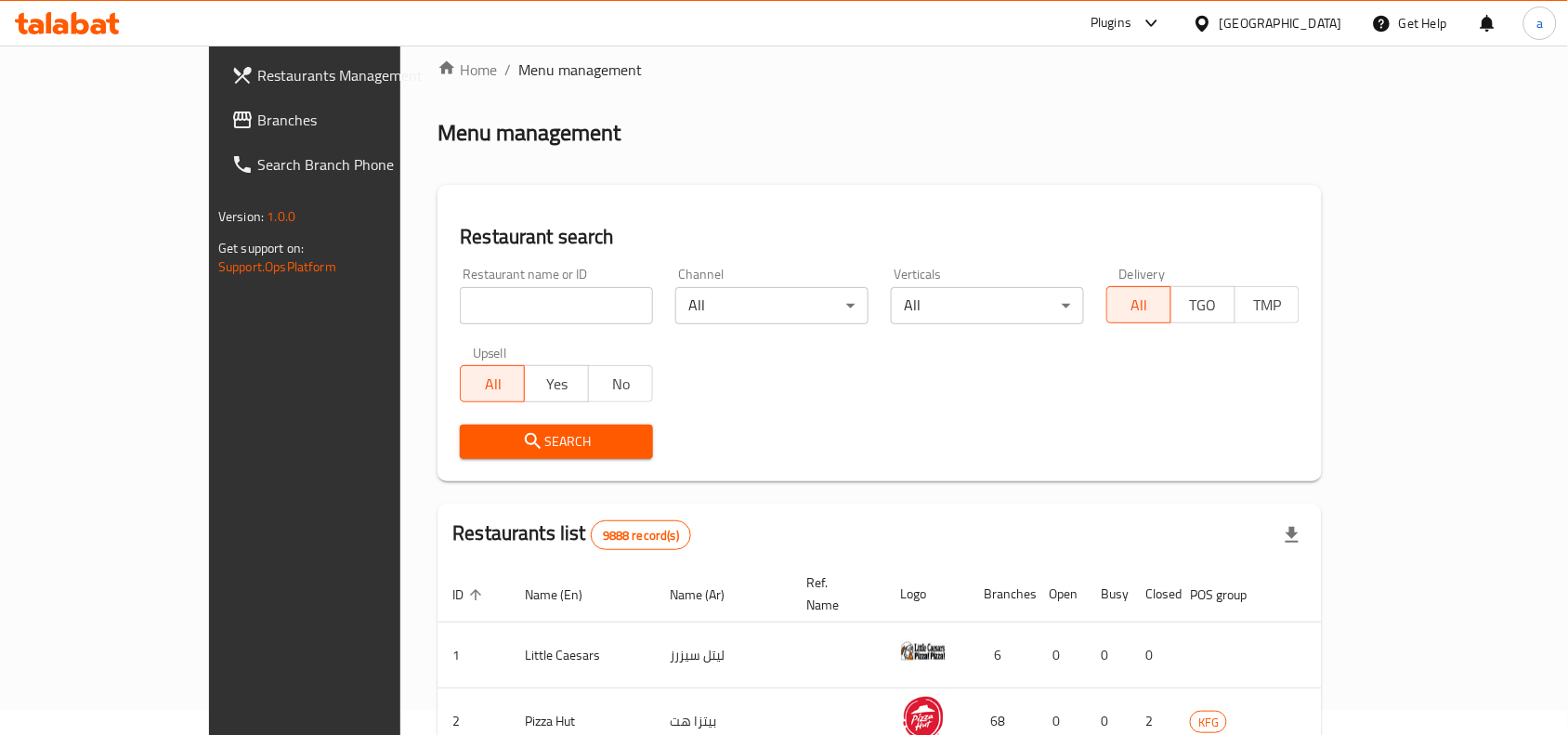
scroll to position [58, 0]
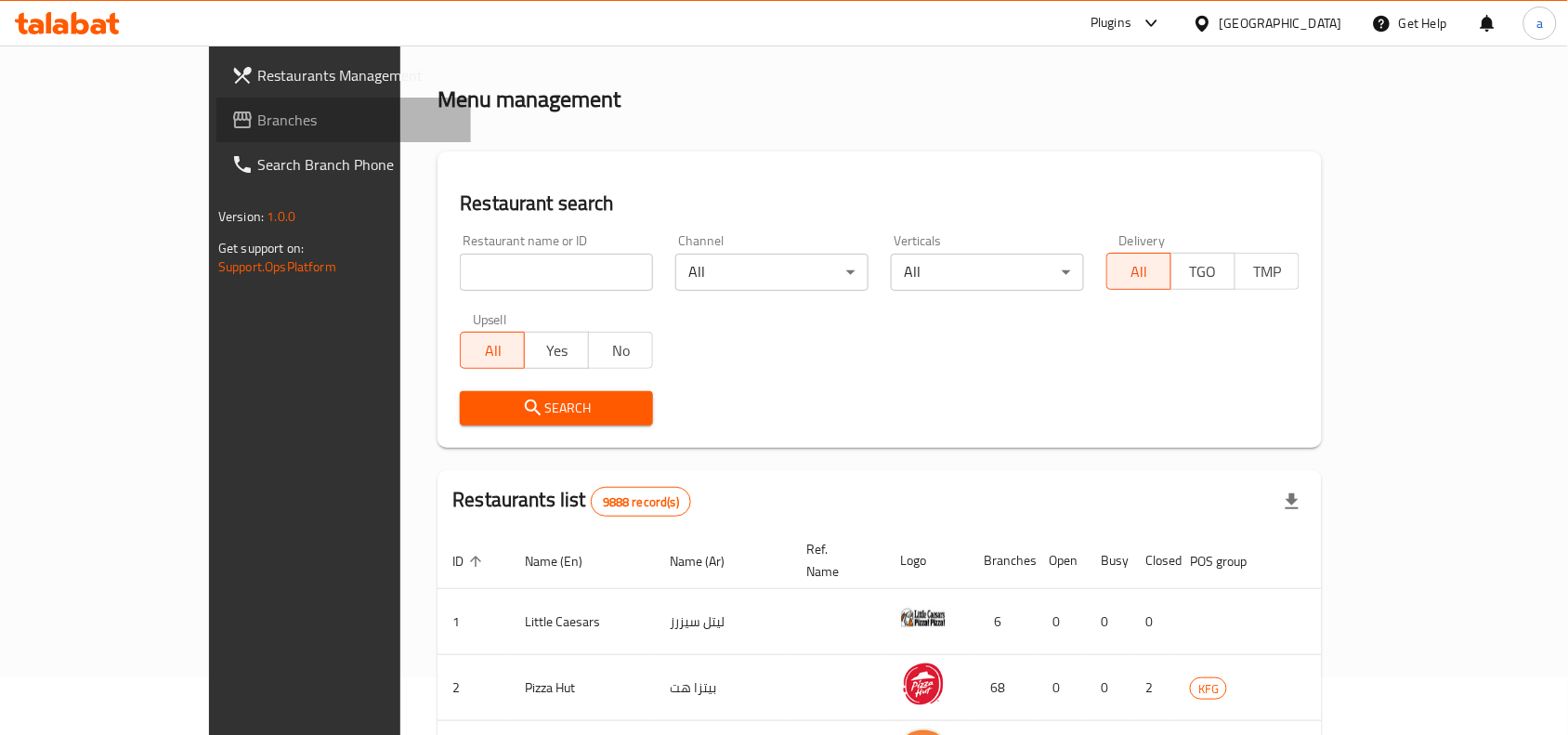
click at [258, 127] on span "Branches" at bounding box center [357, 120] width 199 height 22
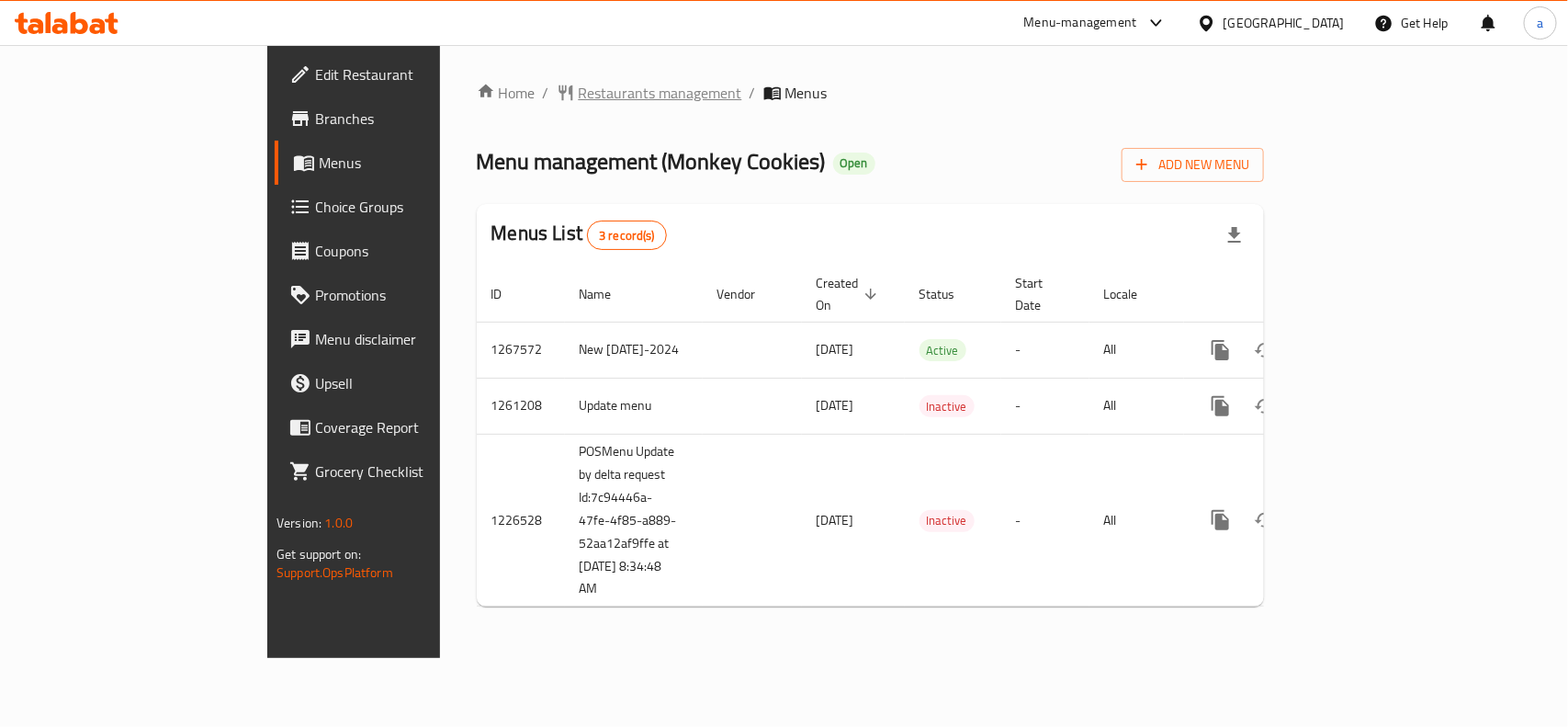
click at [578, 97] on span "Restaurants management" at bounding box center [660, 93] width 164 height 22
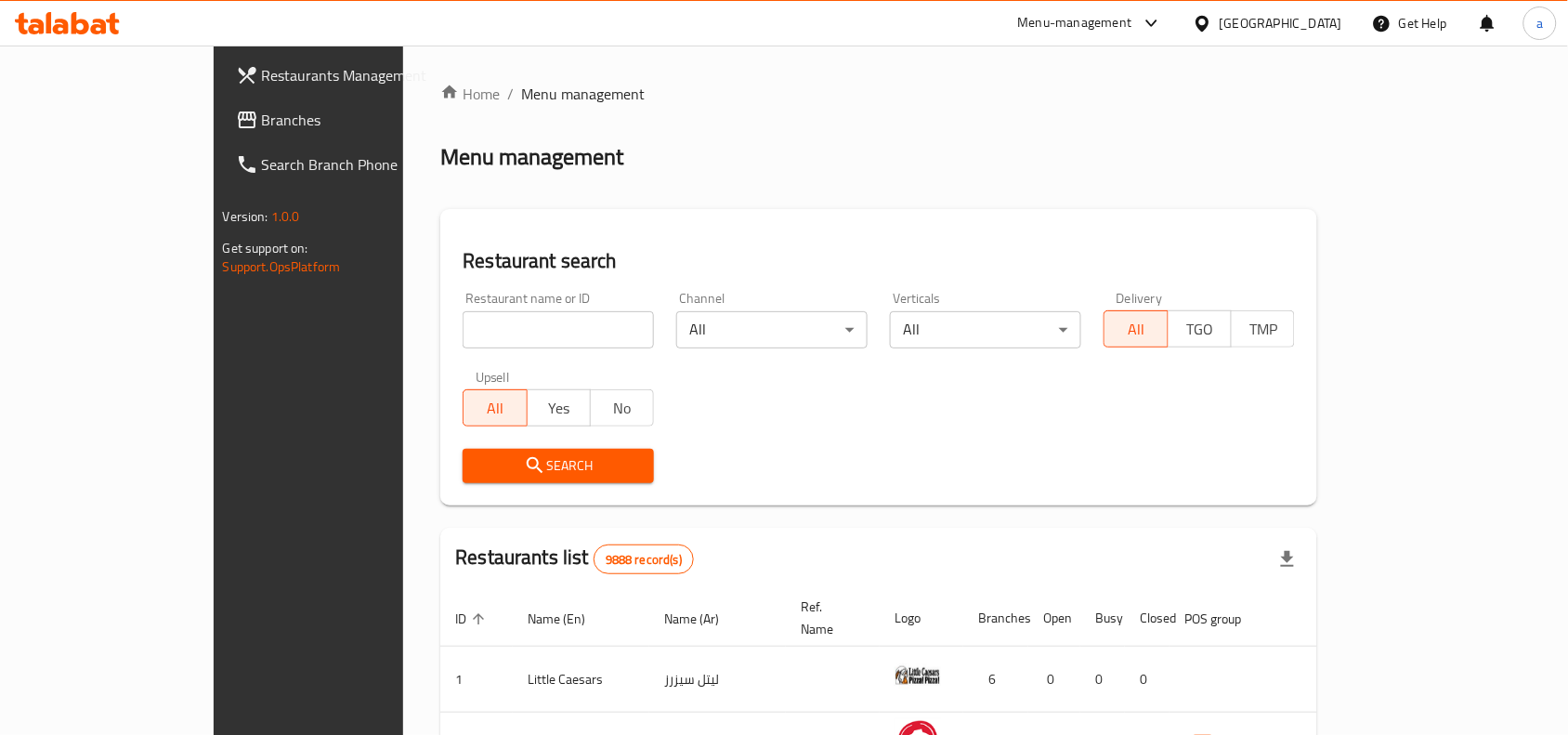
click at [461, 350] on div "Restaurant name or ID Restaurant name or ID" at bounding box center [558, 320] width 214 height 79
click at [459, 349] on div "Restaurant name or ID Restaurant name or ID" at bounding box center [558, 320] width 214 height 79
click at [473, 322] on input "search" at bounding box center [558, 330] width 192 height 37
paste input "1422"
type input "1422"
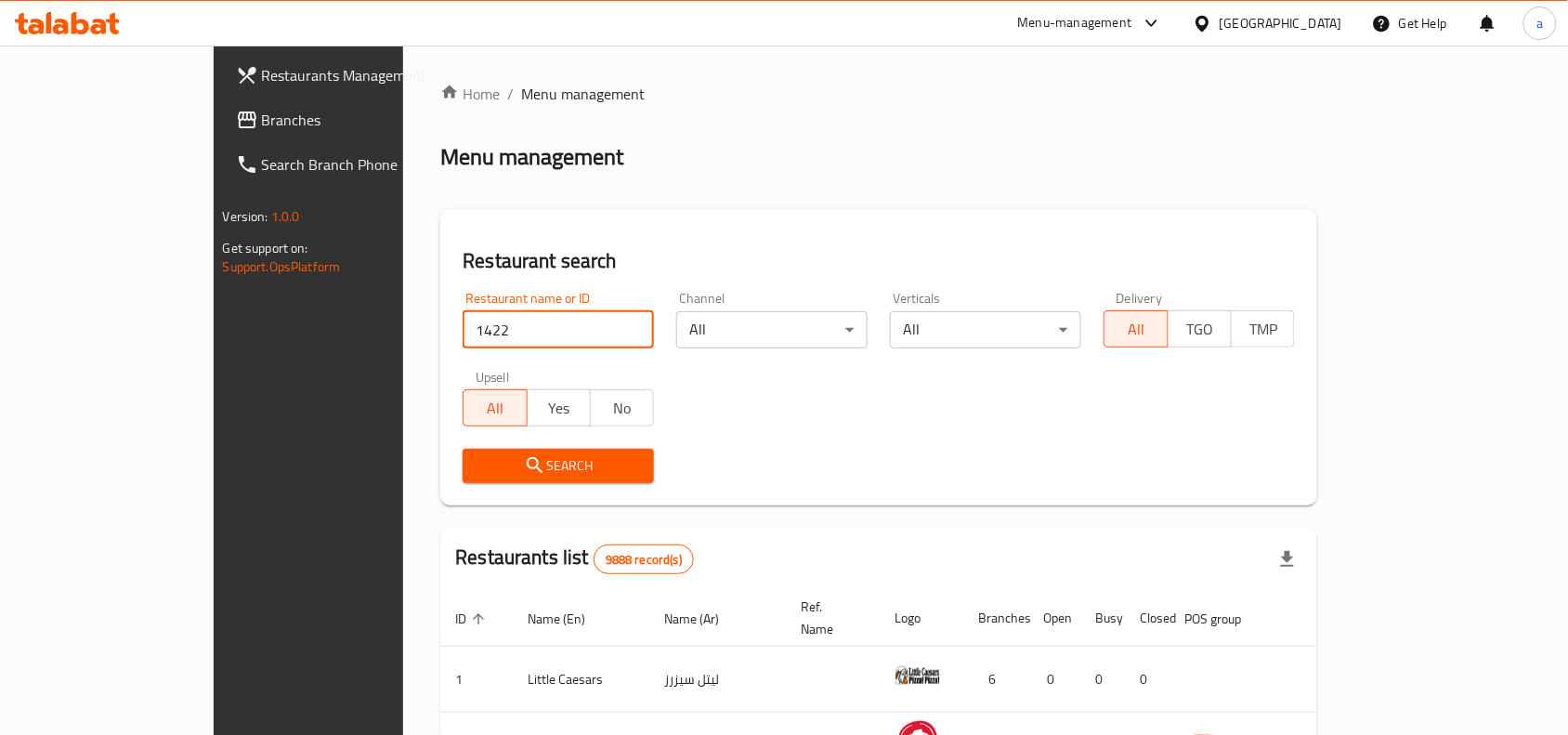
click button "Search" at bounding box center [558, 465] width 192 height 34
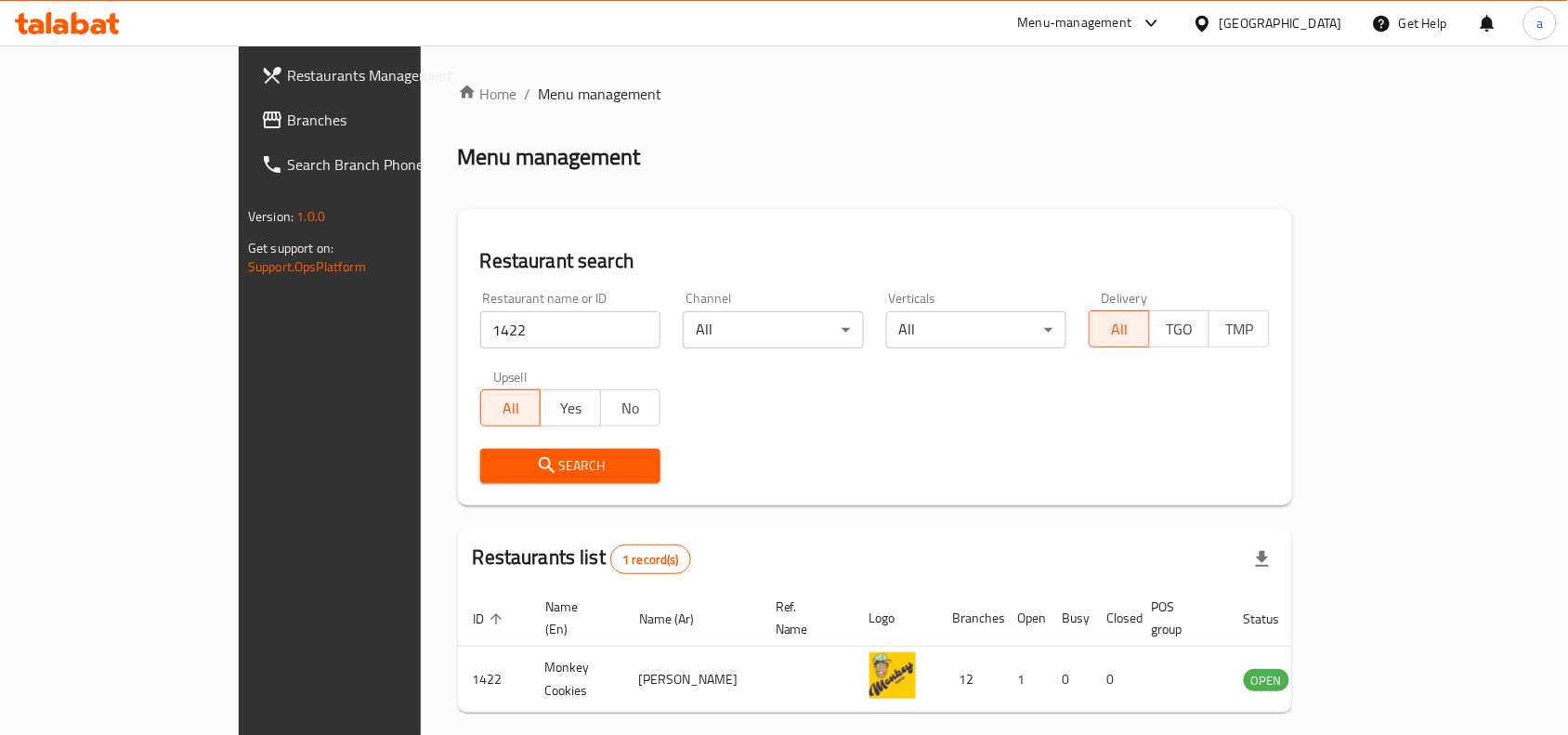
click at [1208, 21] on icon at bounding box center [1202, 22] width 13 height 16
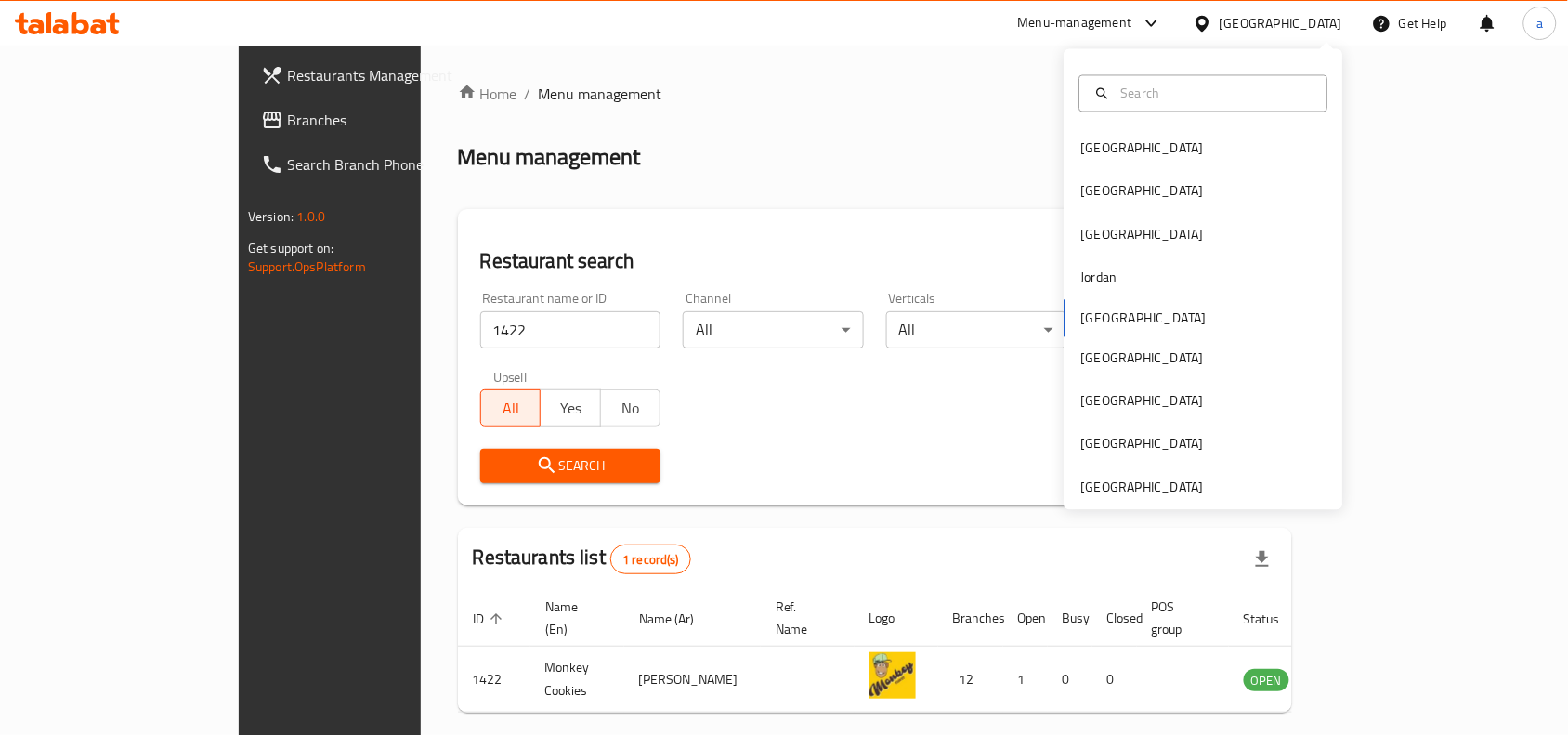
click at [1138, 502] on div "Bahrain Egypt Iraq Jordan Kuwait Oman Qatar Saudi Arabia United Arab Emirates" at bounding box center [1204, 279] width 279 height 461
click at [1134, 497] on div "[GEOGRAPHIC_DATA]" at bounding box center [1143, 487] width 123 height 20
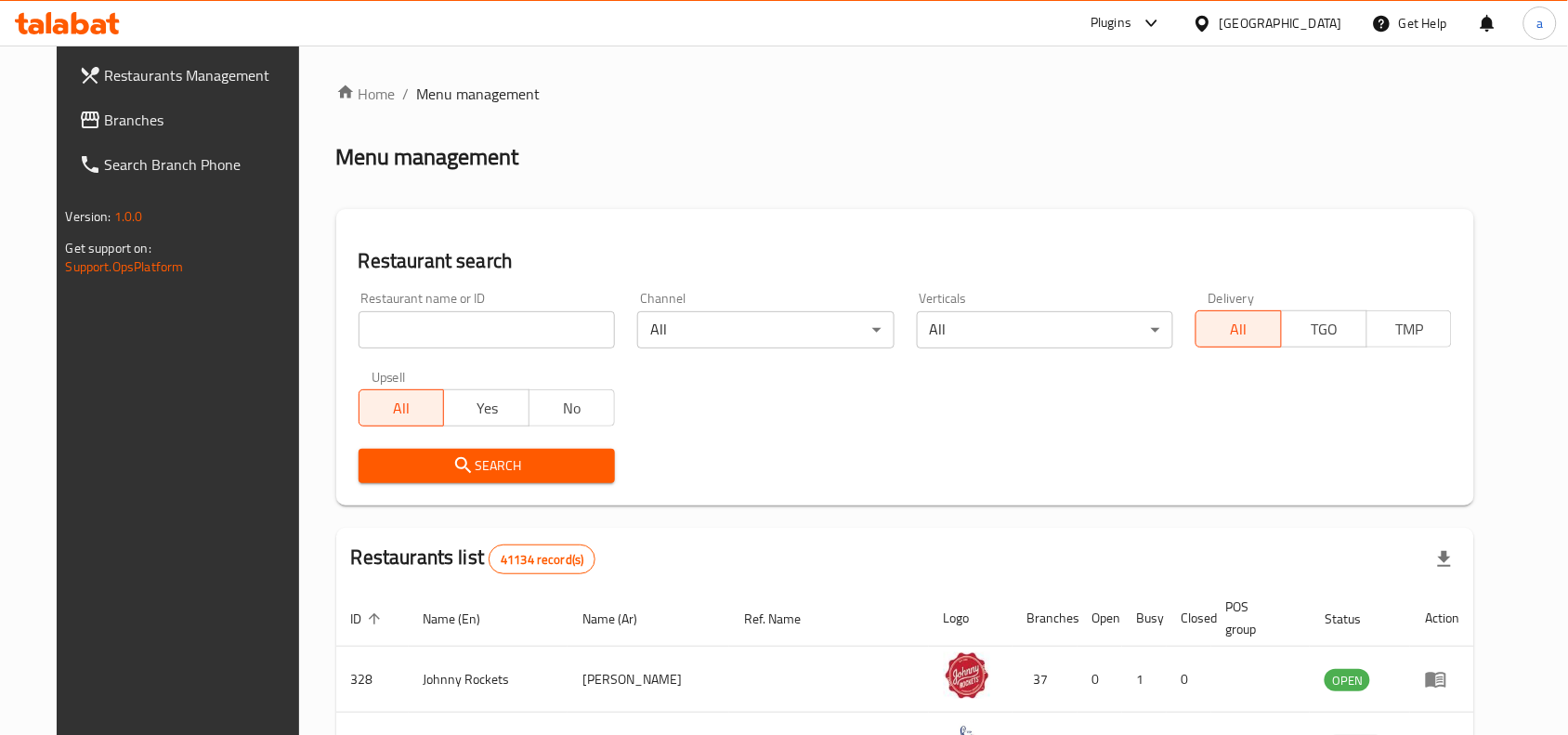
click at [133, 132] on link "Branches" at bounding box center [192, 120] width 255 height 45
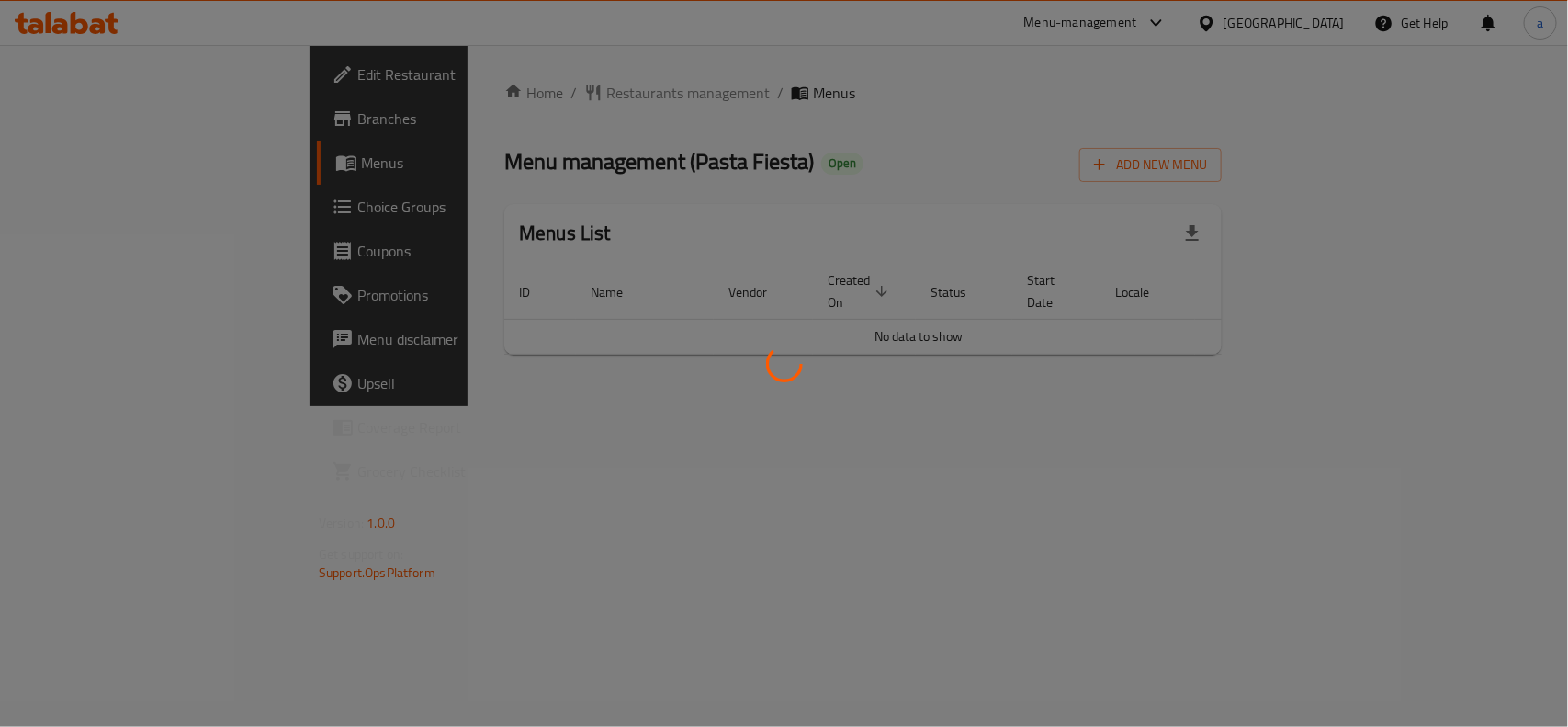
click at [1030, 150] on div at bounding box center [784, 364] width 1568 height 727
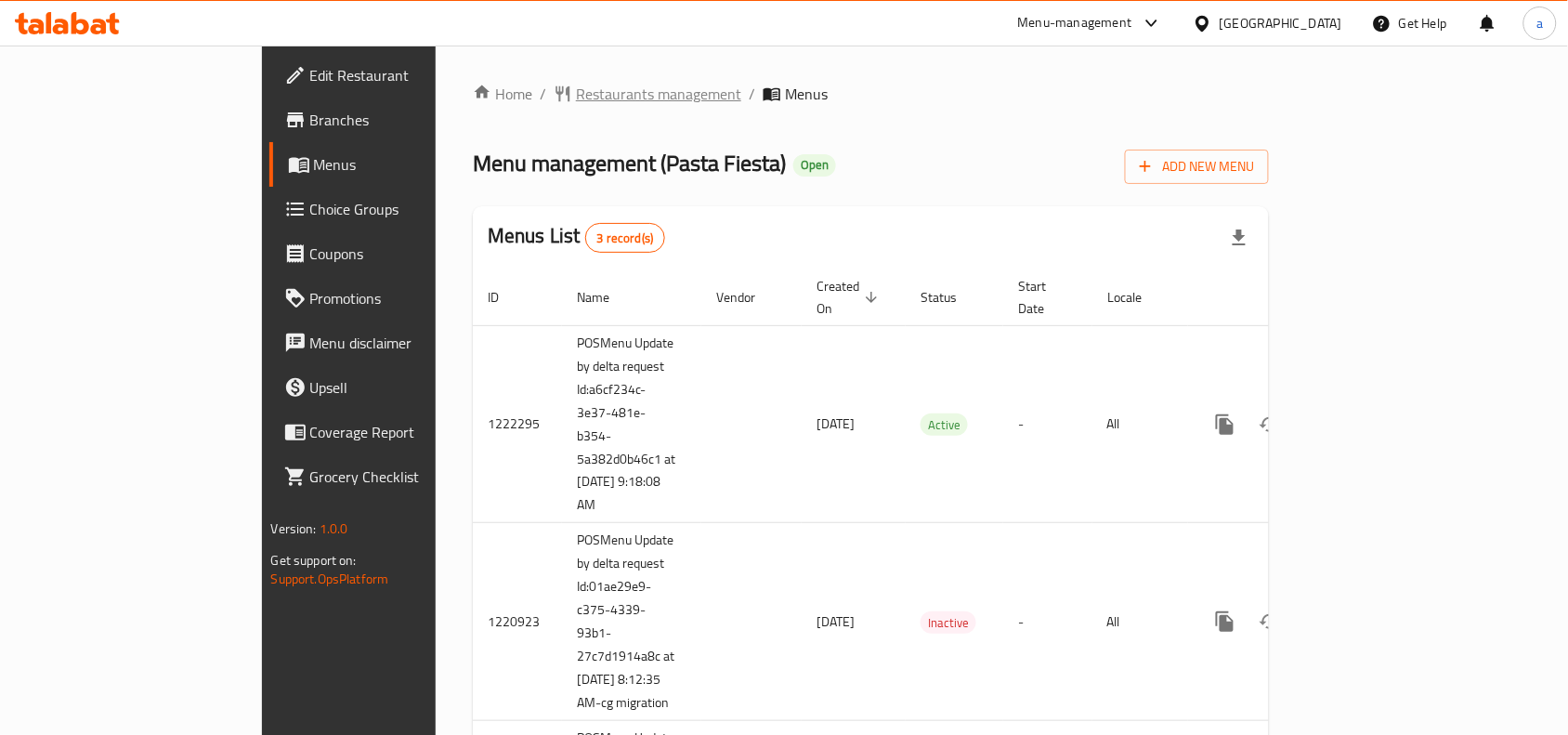
click at [576, 98] on span "Restaurants management" at bounding box center [658, 94] width 166 height 22
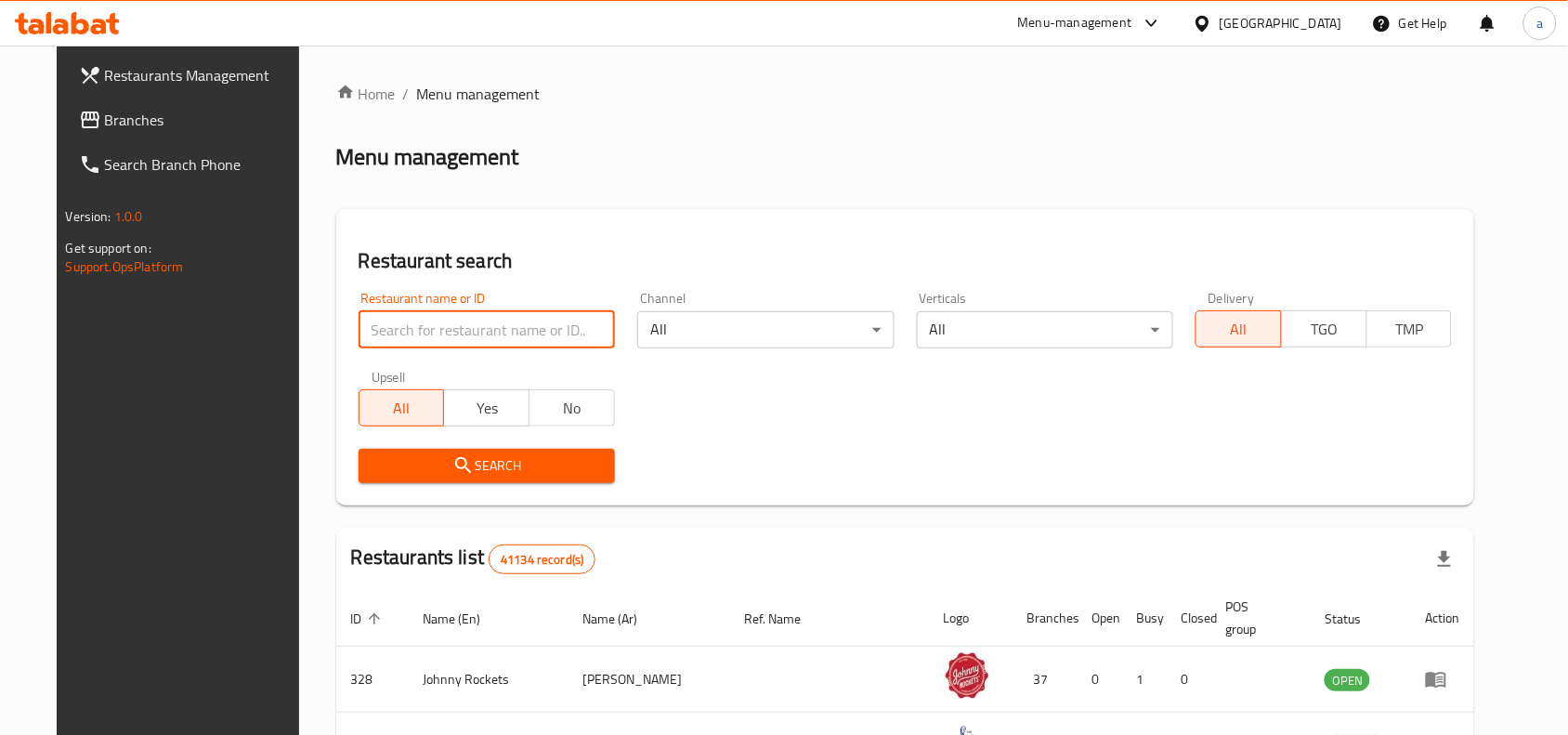
click at [427, 331] on input "search" at bounding box center [487, 330] width 257 height 37
paste input "633516"
type input "633516"
click button "Search" at bounding box center [487, 465] width 257 height 34
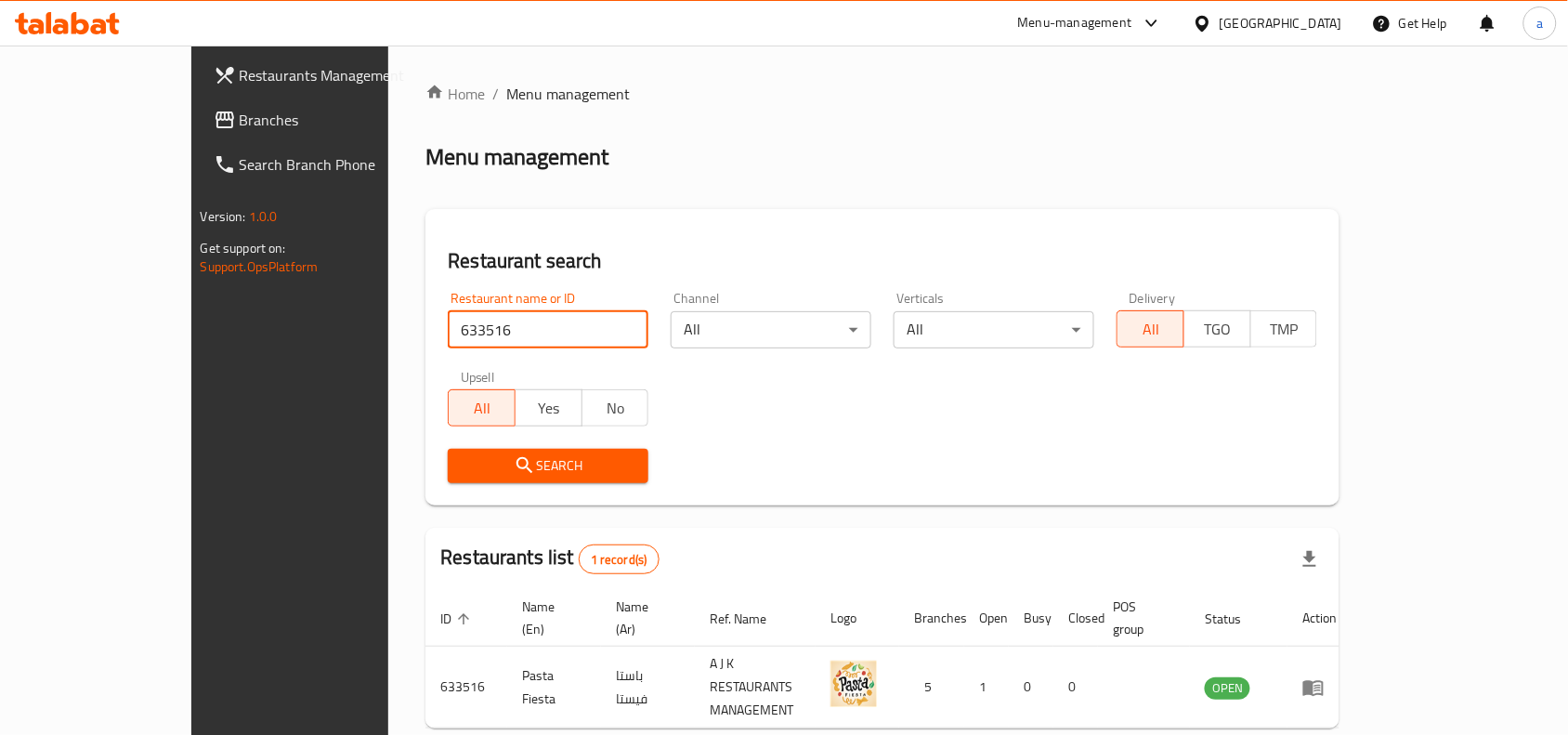
click at [199, 131] on link "Branches" at bounding box center [326, 120] width 255 height 45
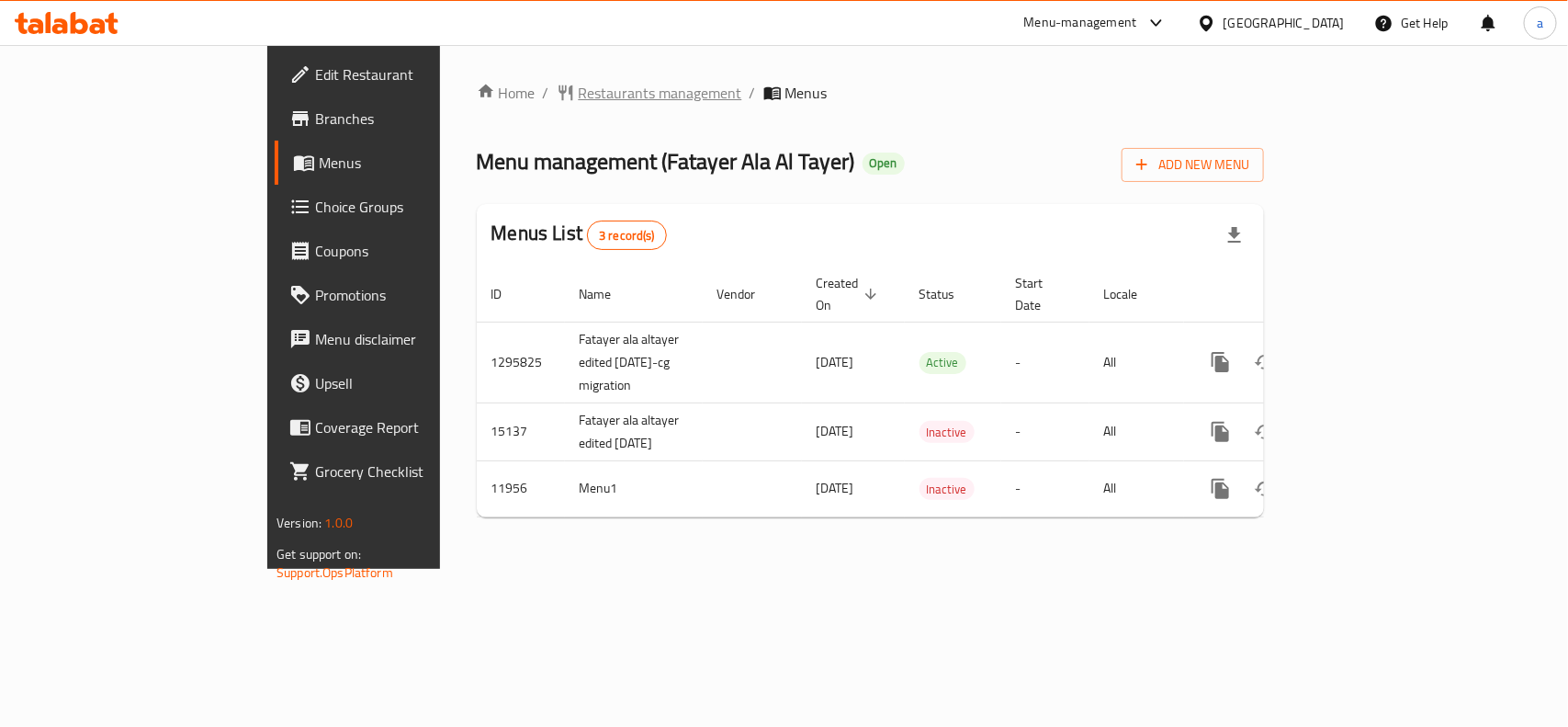
click at [578, 94] on span "Restaurants management" at bounding box center [660, 93] width 164 height 22
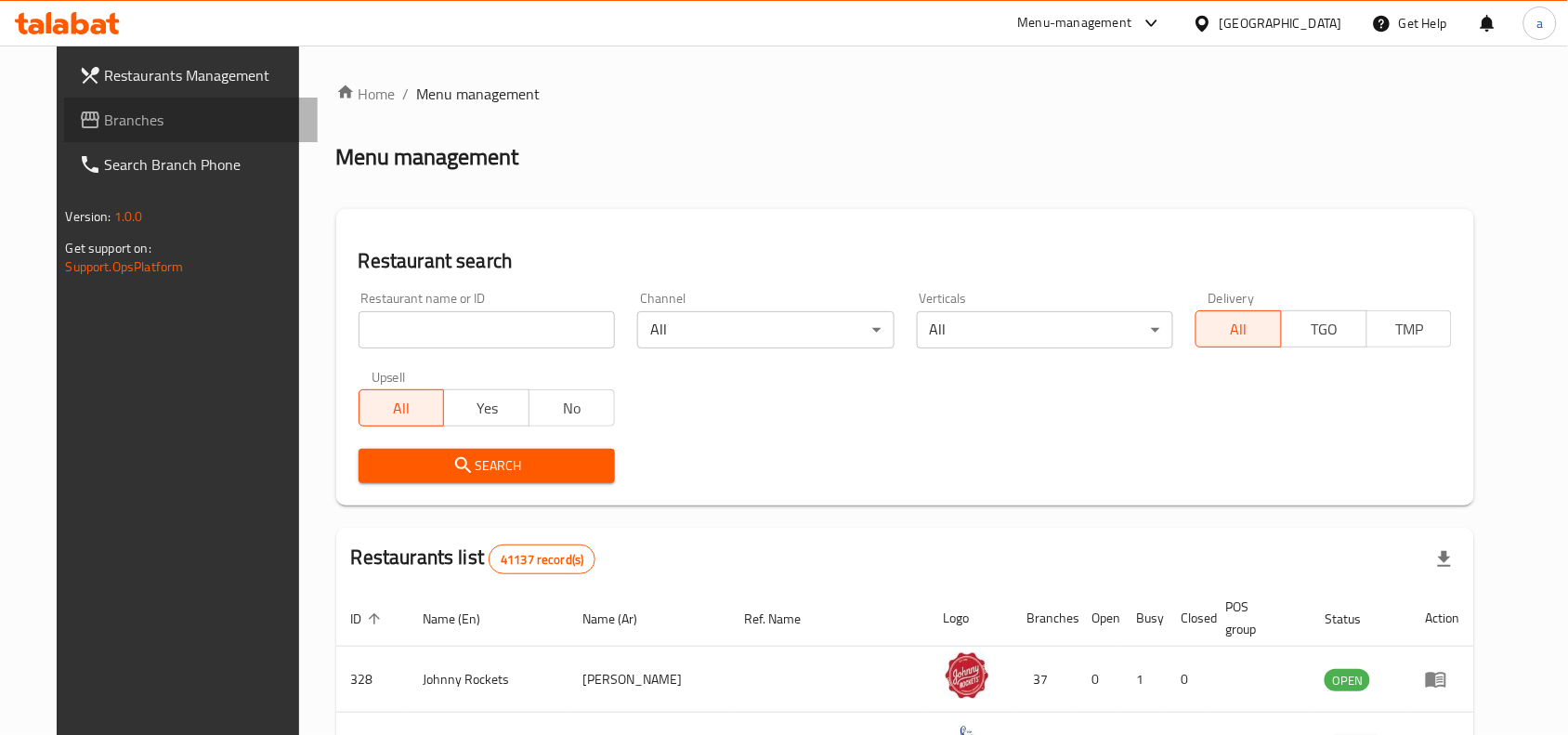
click at [140, 116] on span "Branches" at bounding box center [205, 120] width 199 height 22
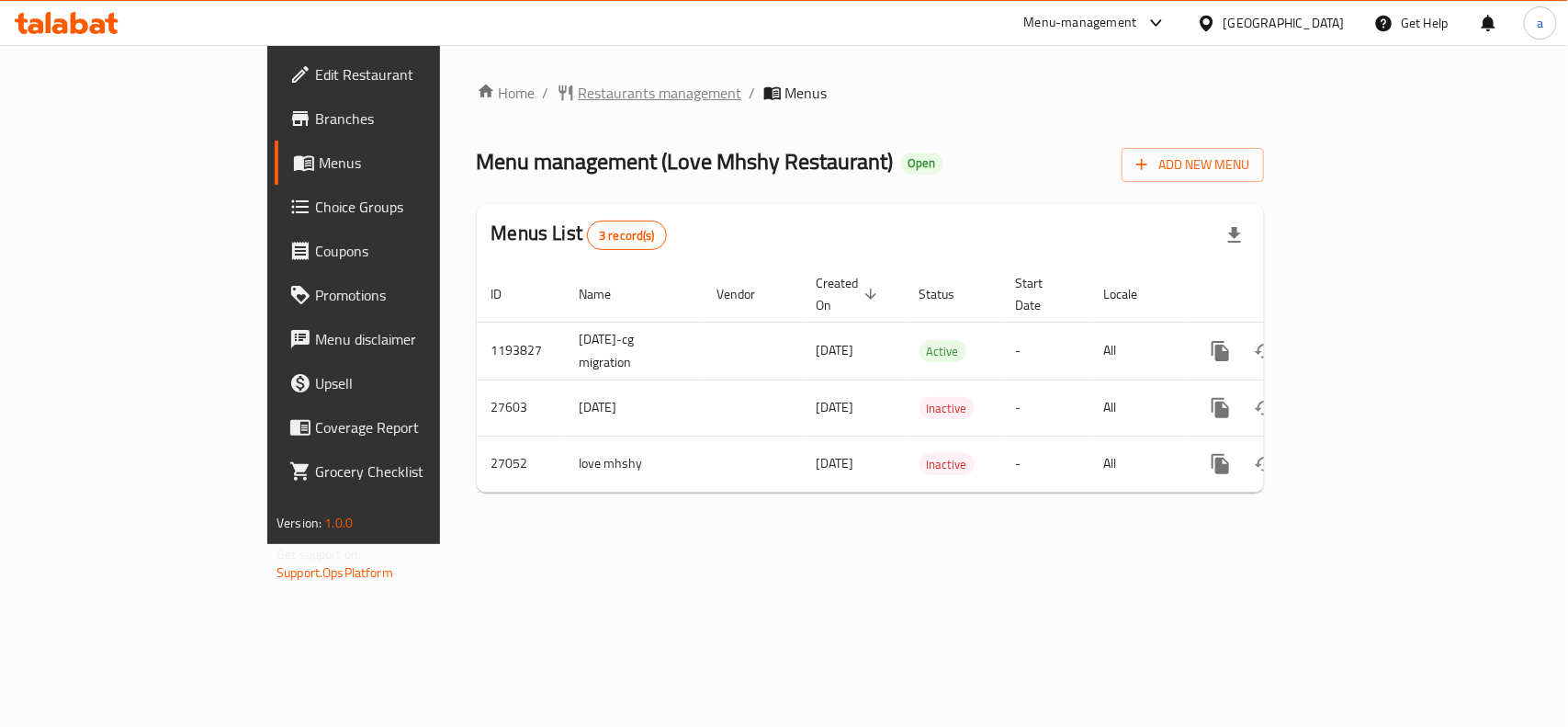
click at [578, 90] on span "Restaurants management" at bounding box center [660, 93] width 164 height 22
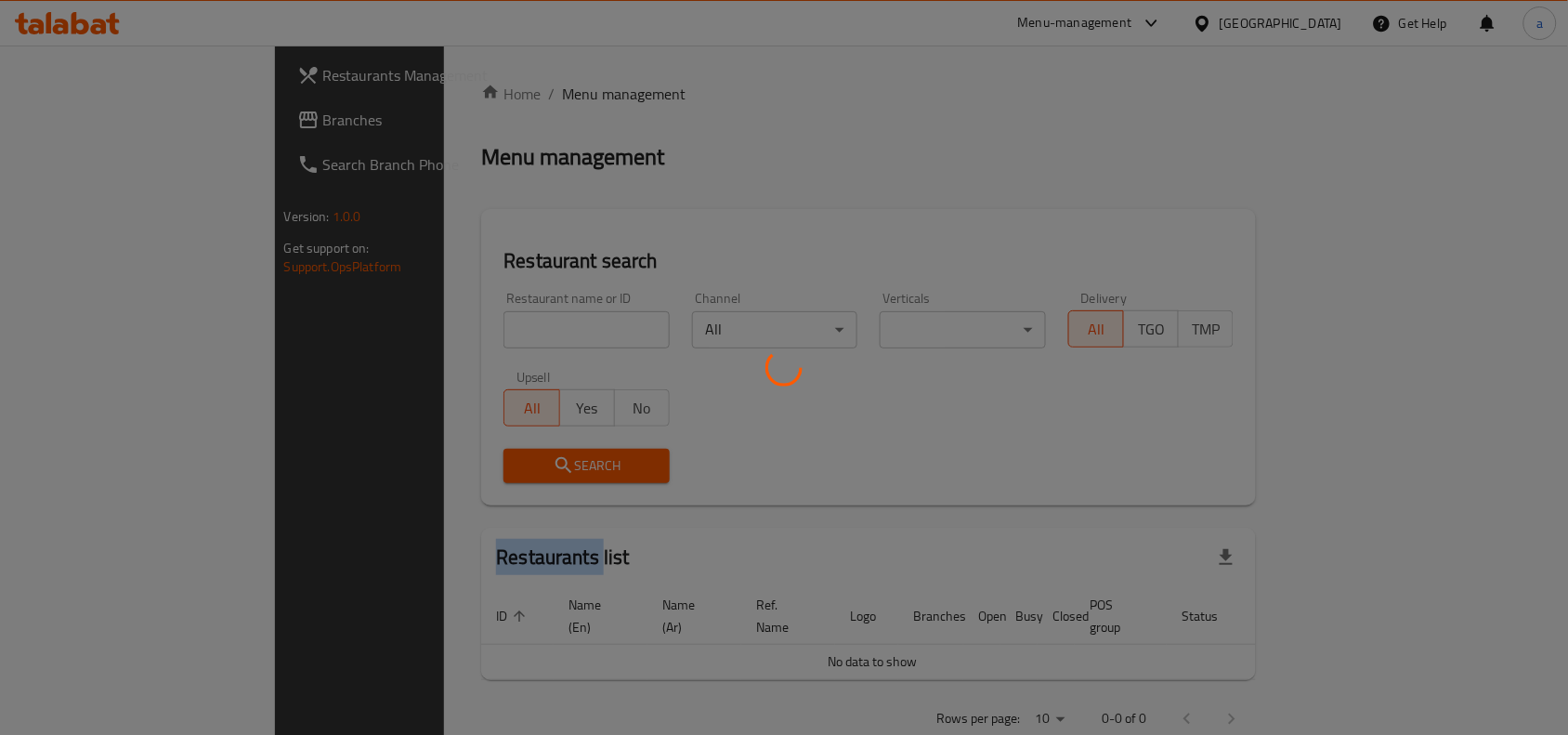
click at [499, 91] on div at bounding box center [784, 368] width 1568 height 735
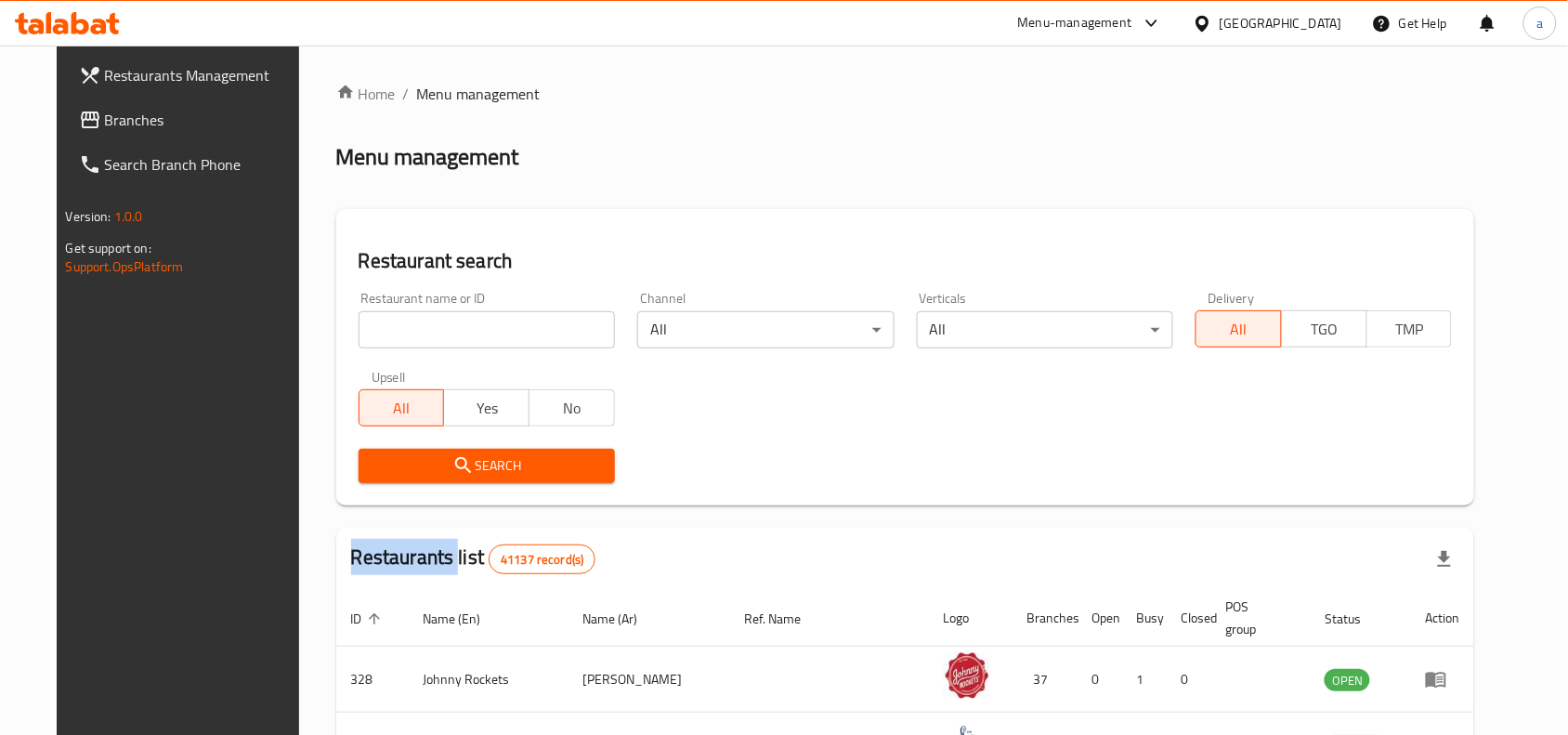
click at [466, 326] on input "search" at bounding box center [487, 330] width 257 height 37
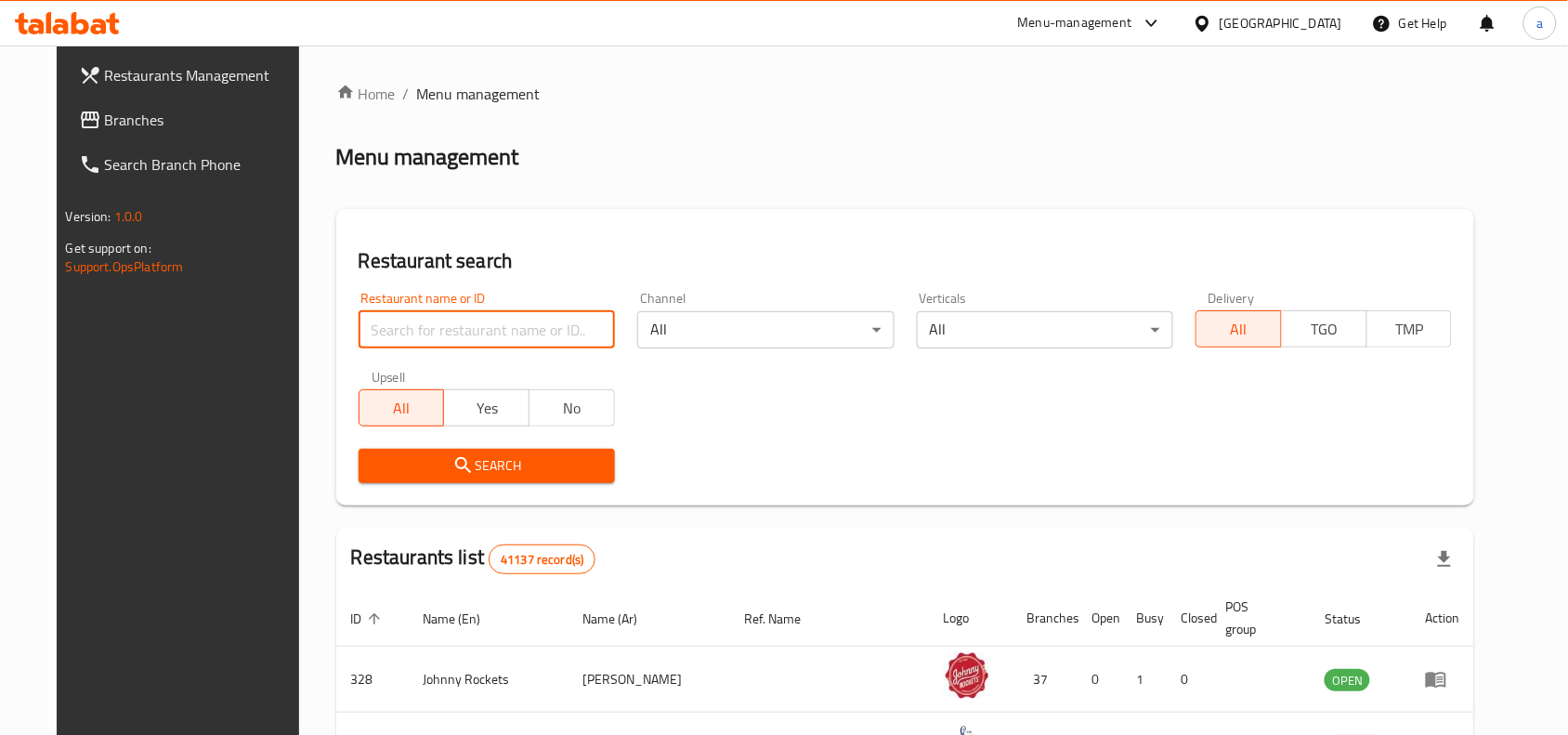
paste input "13828"
type input "13828"
click button "Search" at bounding box center [487, 465] width 257 height 34
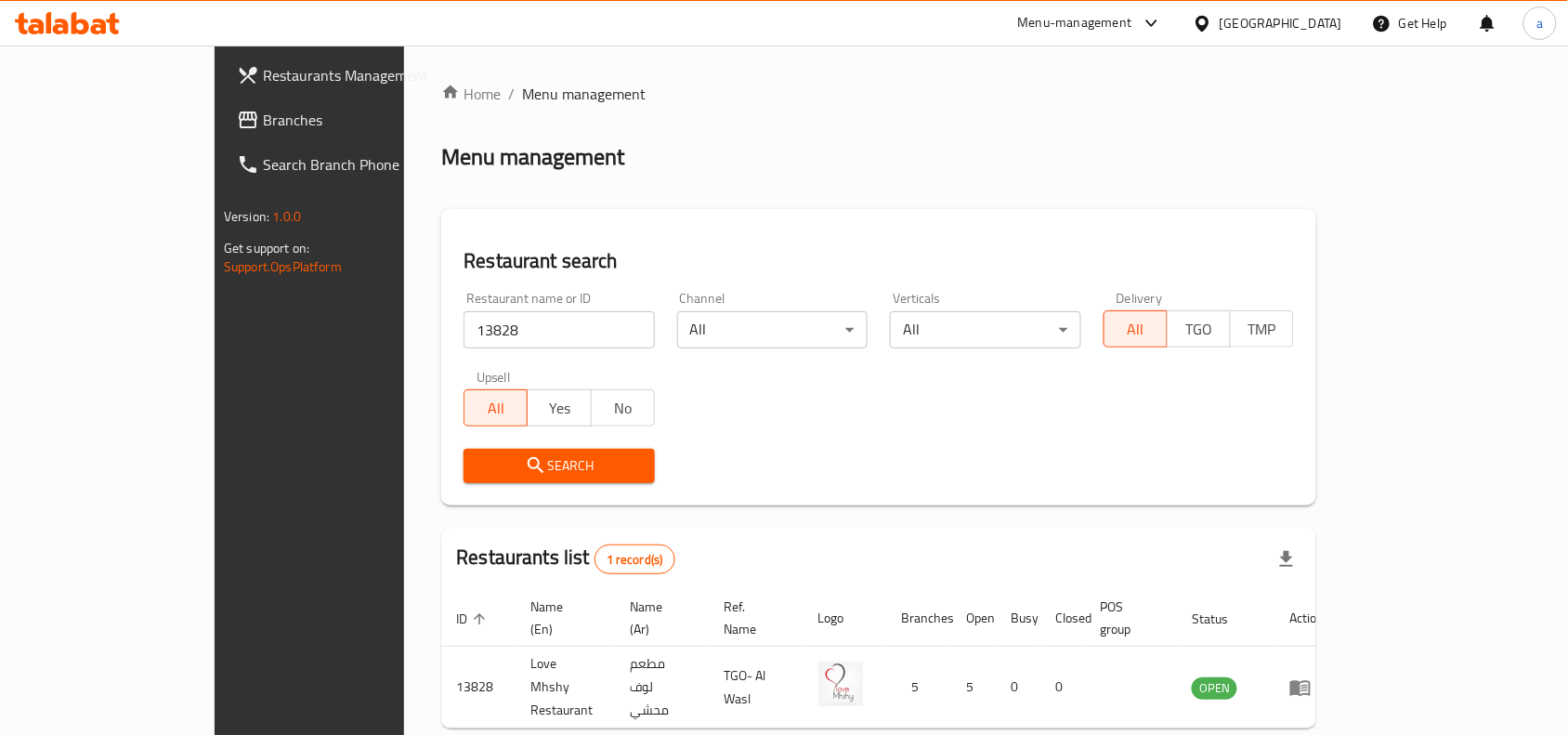
click at [1275, 21] on div "[GEOGRAPHIC_DATA]" at bounding box center [1281, 23] width 123 height 20
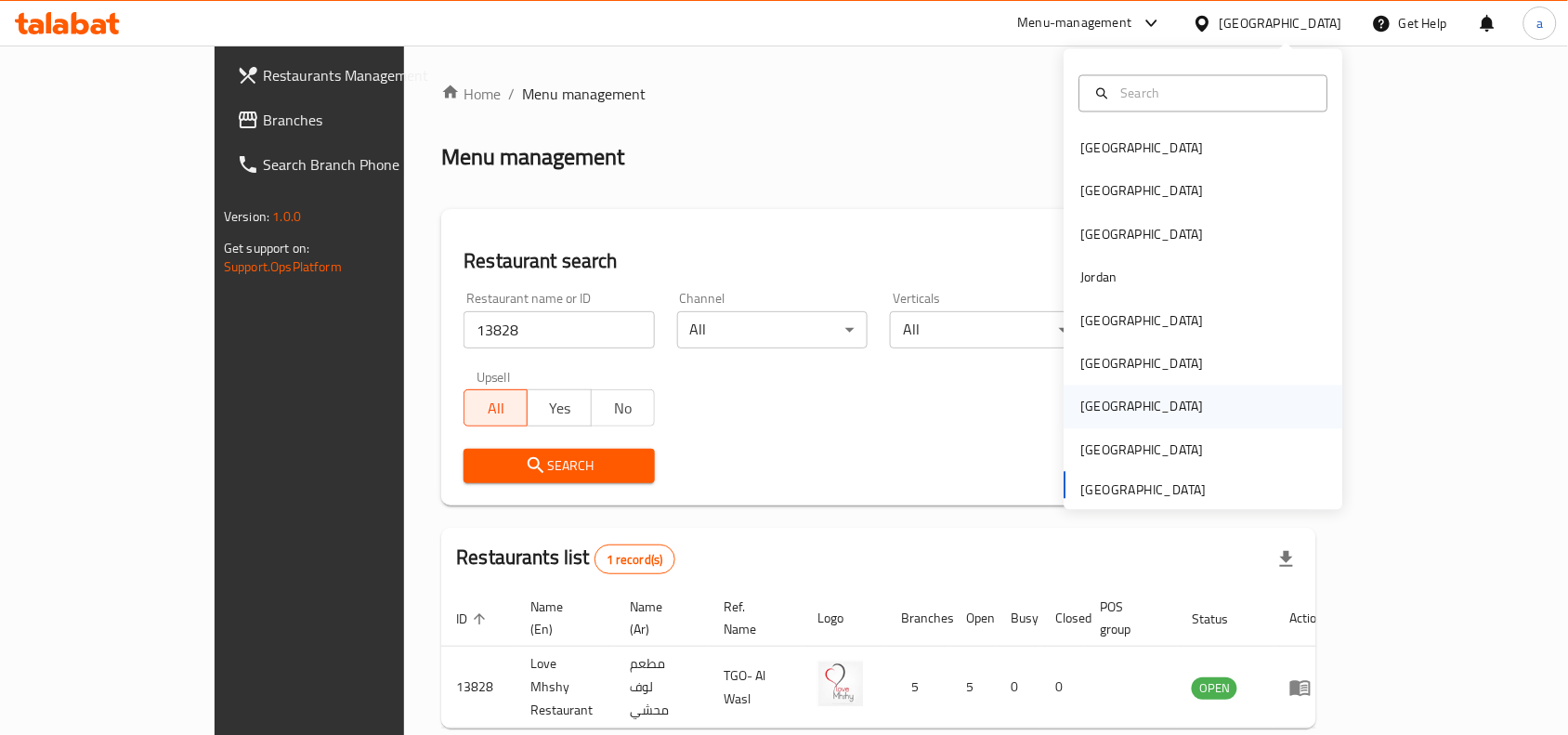
click at [1092, 402] on div "[GEOGRAPHIC_DATA]" at bounding box center [1143, 407] width 123 height 20
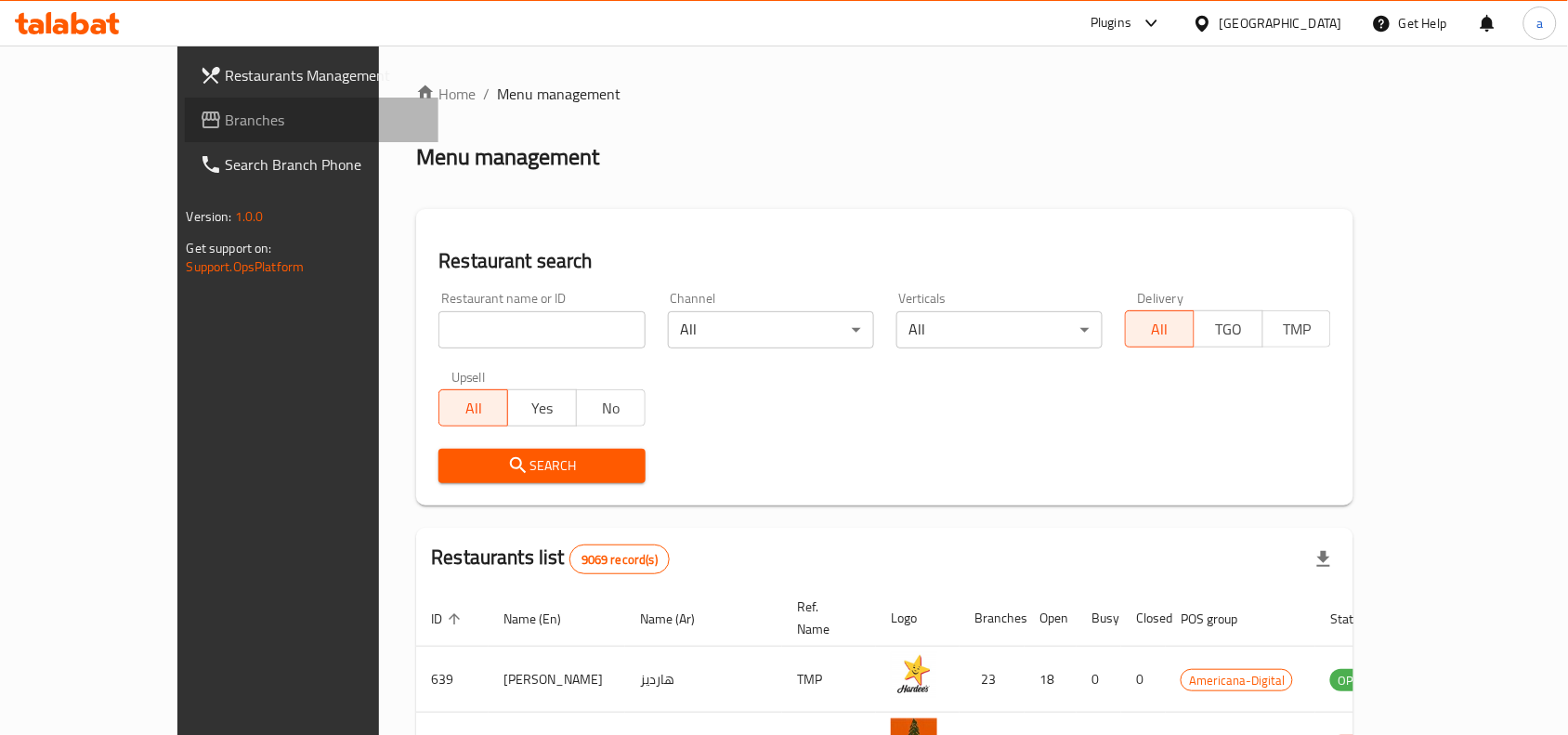
drag, startPoint x: 102, startPoint y: 112, endPoint x: 56, endPoint y: 146, distance: 57.2
click at [226, 112] on span "Branches" at bounding box center [326, 120] width 199 height 22
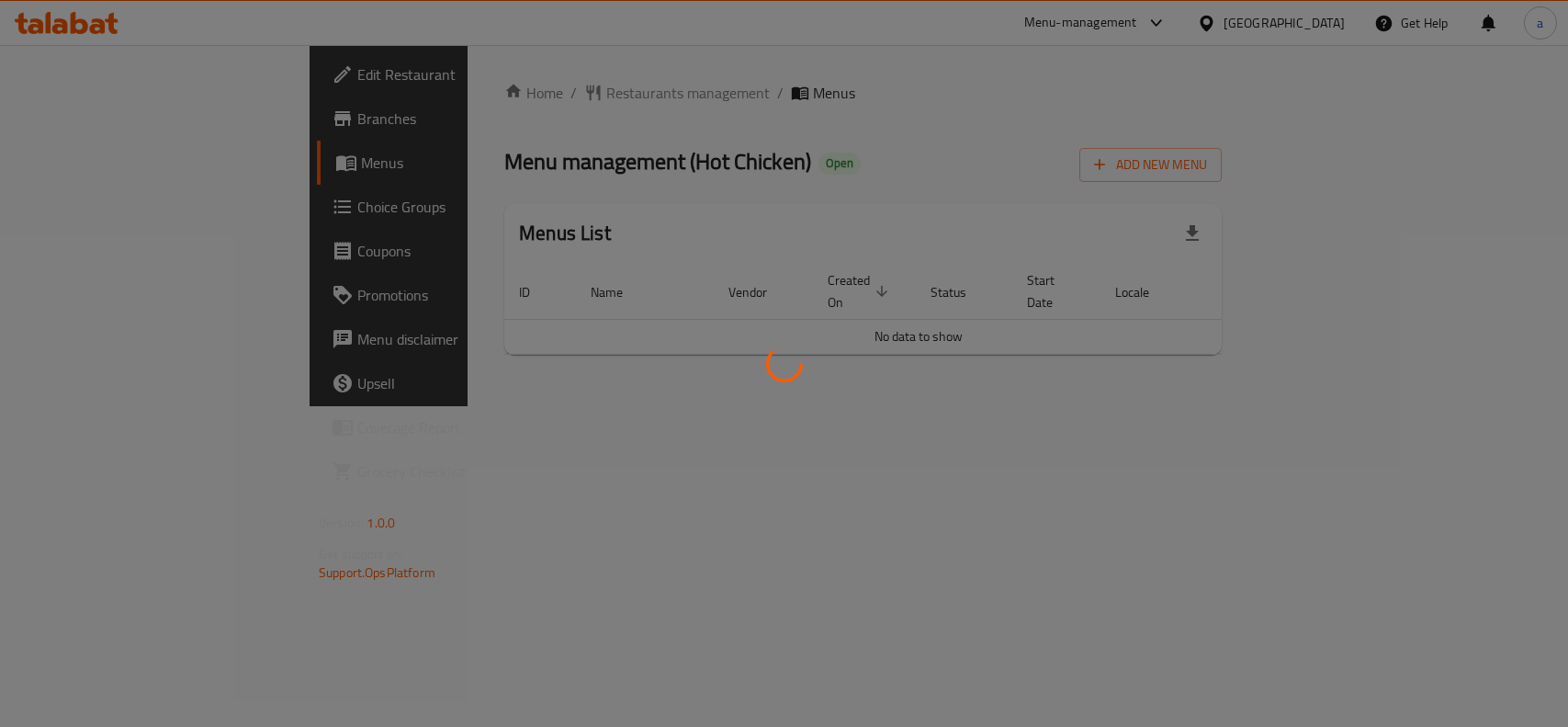
click at [537, 90] on div at bounding box center [784, 364] width 1568 height 727
click at [519, 109] on div at bounding box center [784, 364] width 1568 height 727
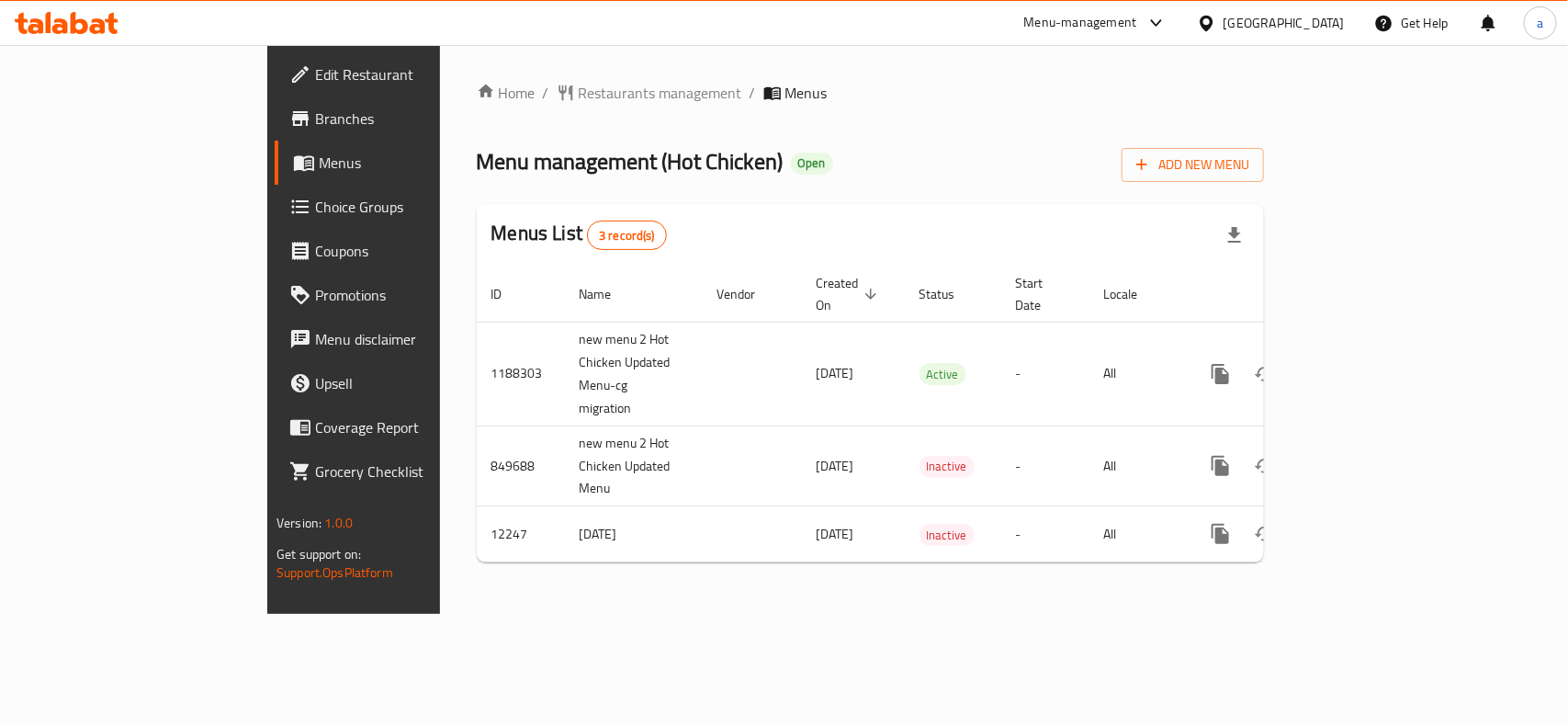
click at [578, 92] on span "Restaurants management" at bounding box center [660, 93] width 164 height 22
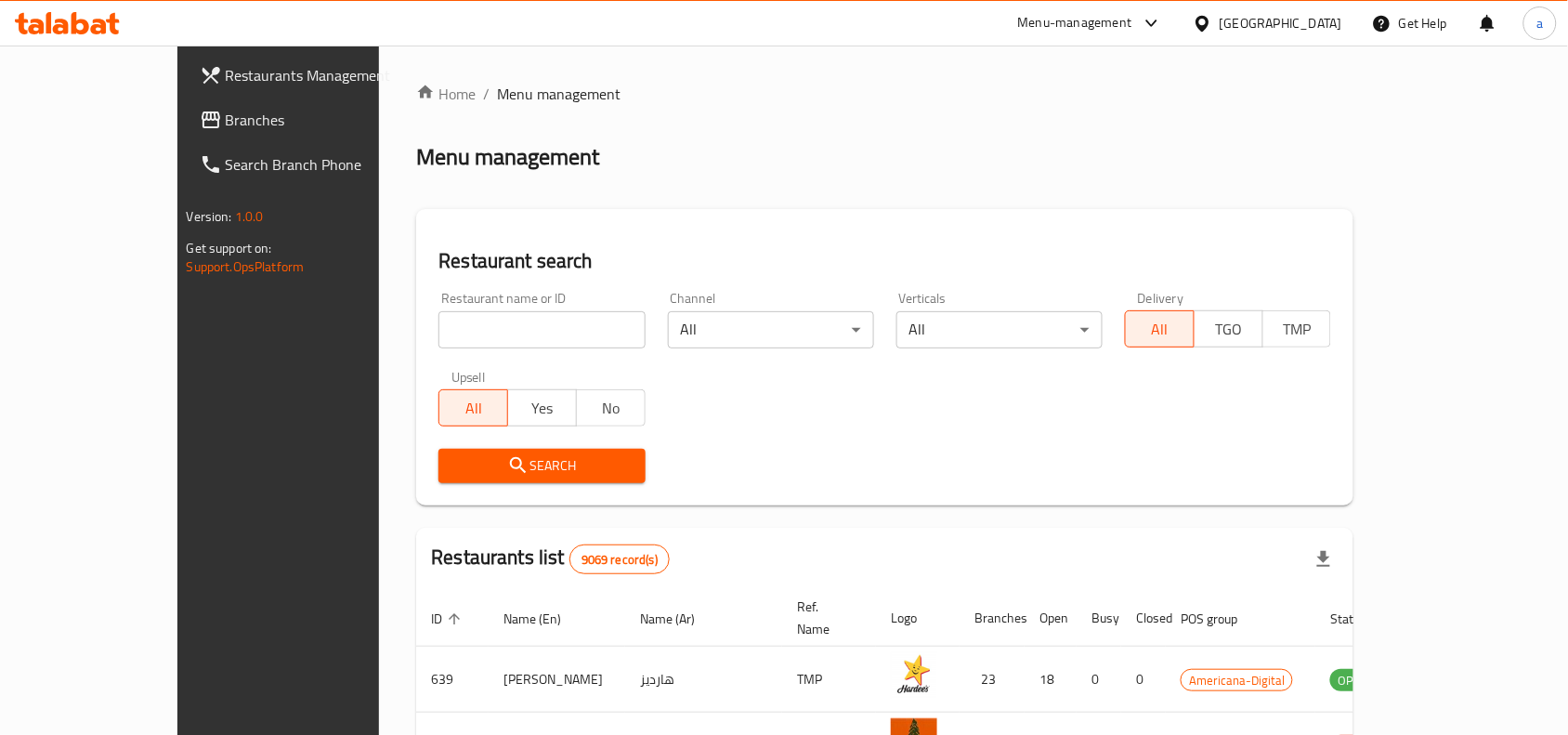
click at [438, 328] on input "search" at bounding box center [541, 330] width 206 height 37
paste input "800"
type input "800"
click button "Search" at bounding box center [541, 465] width 206 height 34
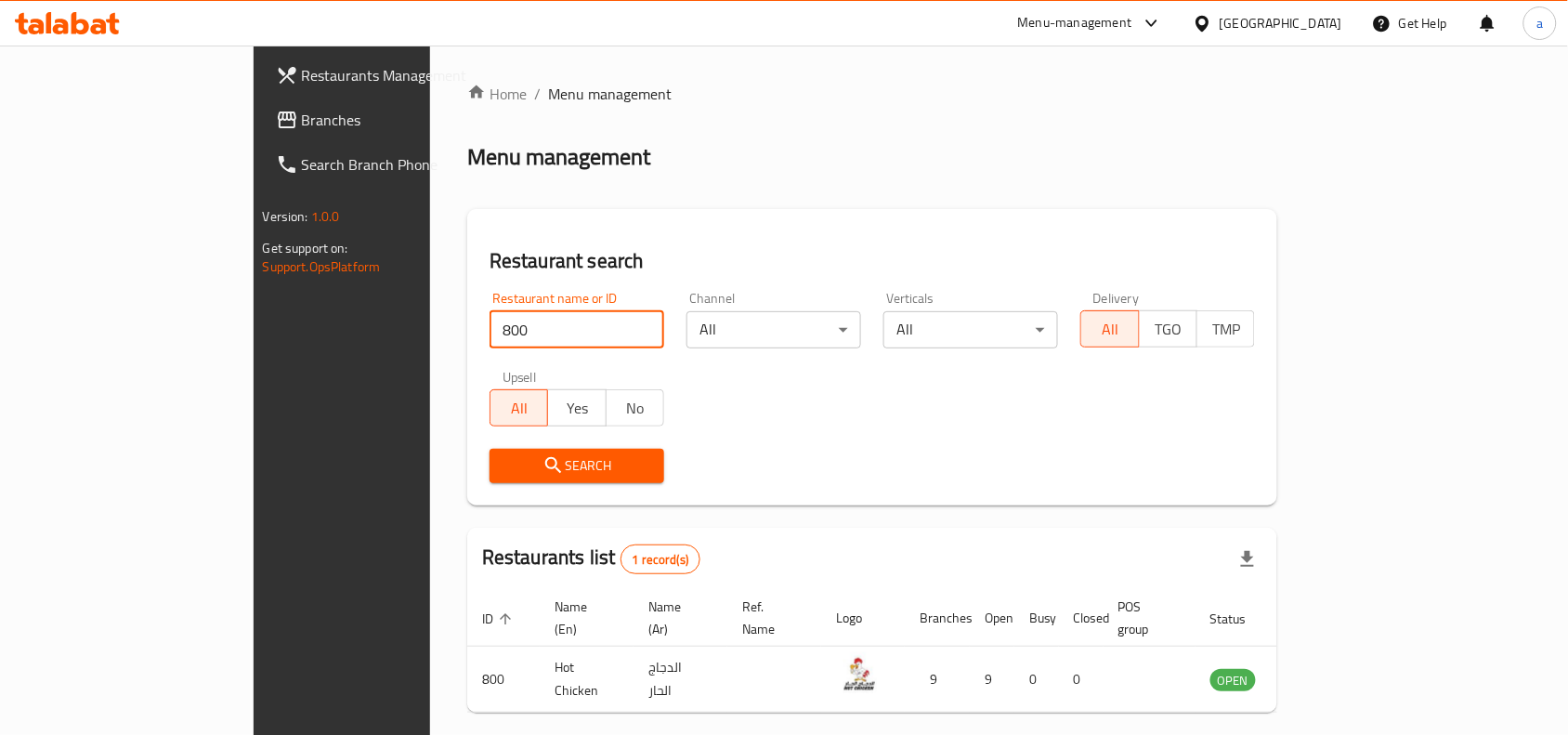
click at [1212, 19] on icon at bounding box center [1202, 23] width 20 height 20
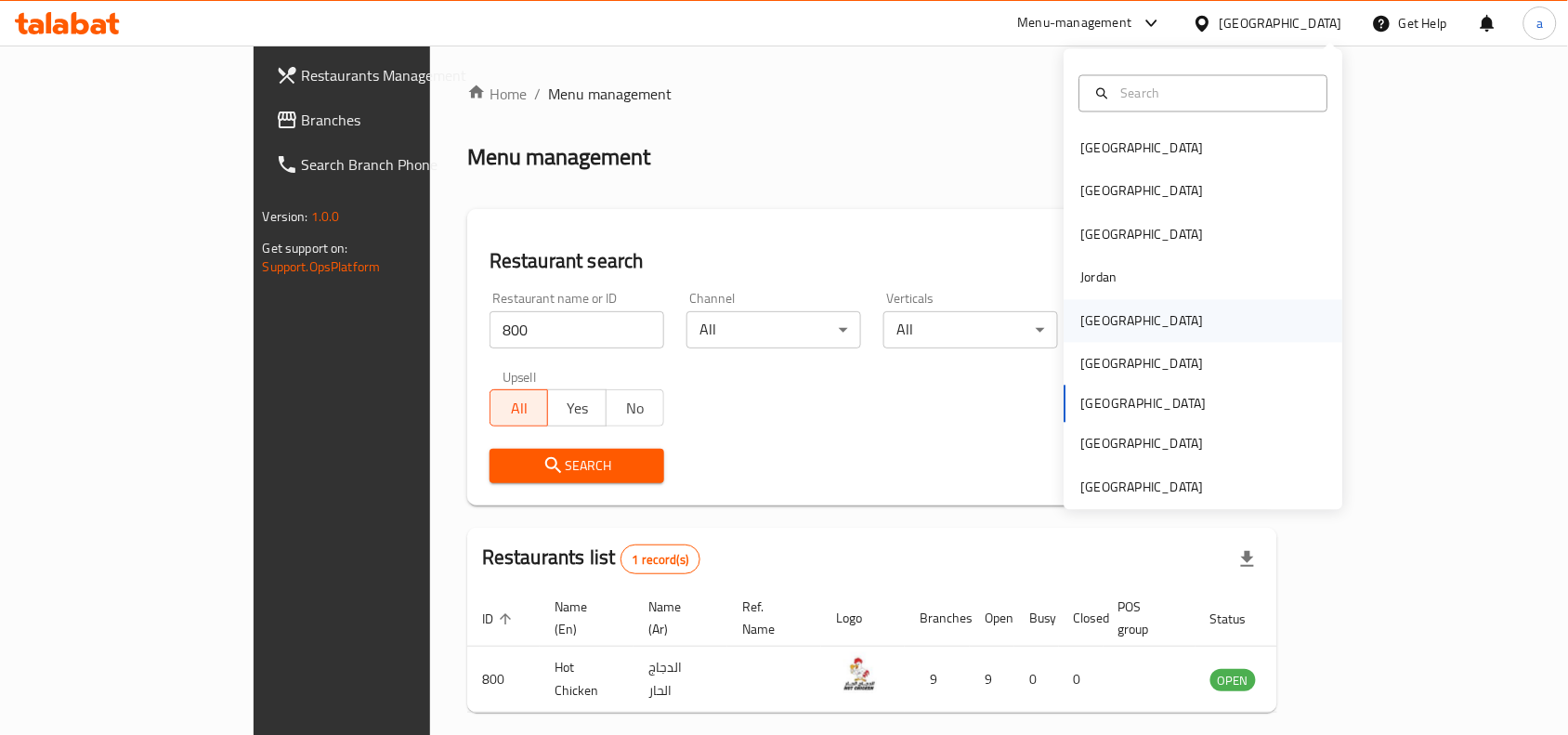
click at [1101, 327] on div "[GEOGRAPHIC_DATA]" at bounding box center [1143, 321] width 123 height 20
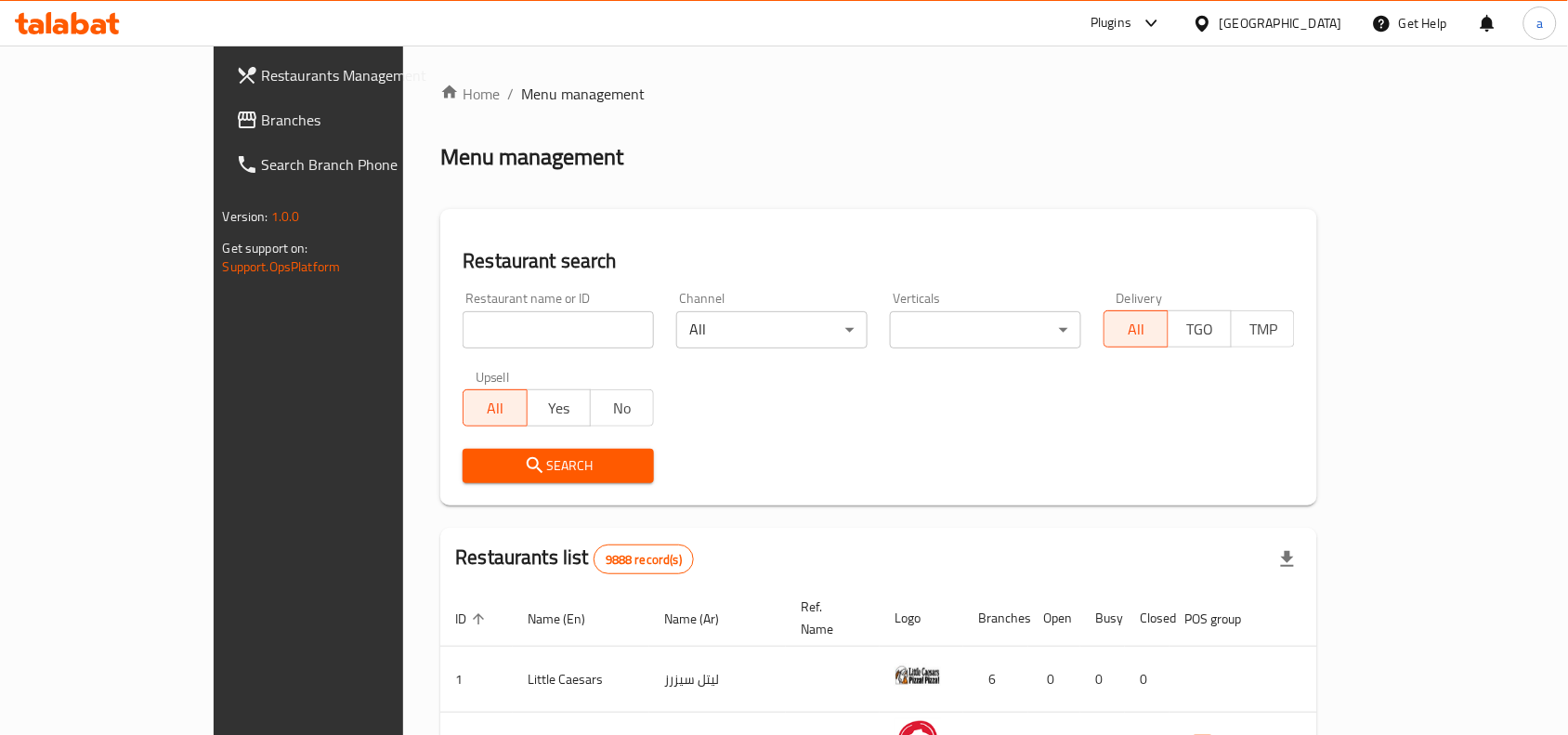
click at [262, 114] on span "Branches" at bounding box center [362, 120] width 199 height 22
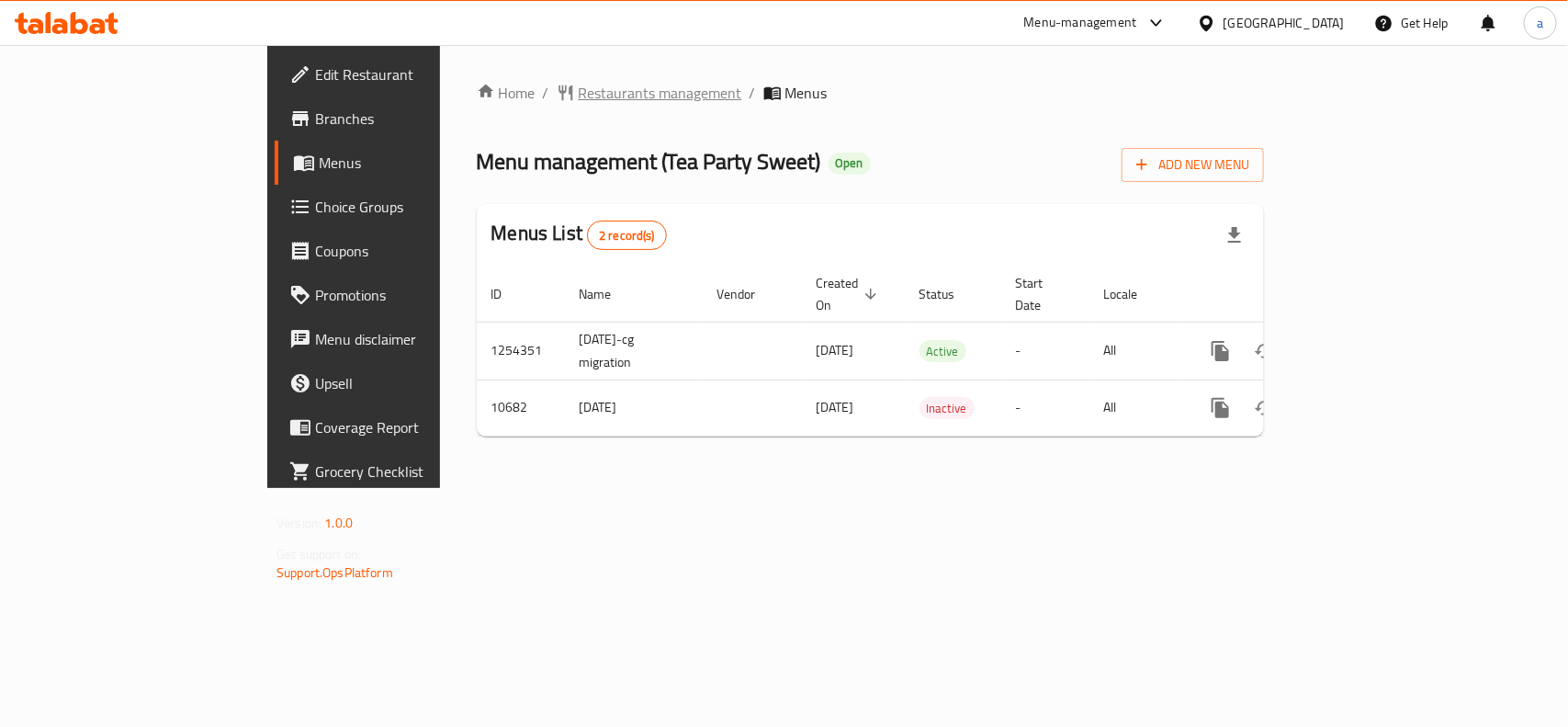
click at [578, 103] on span "Restaurants management" at bounding box center [660, 93] width 164 height 22
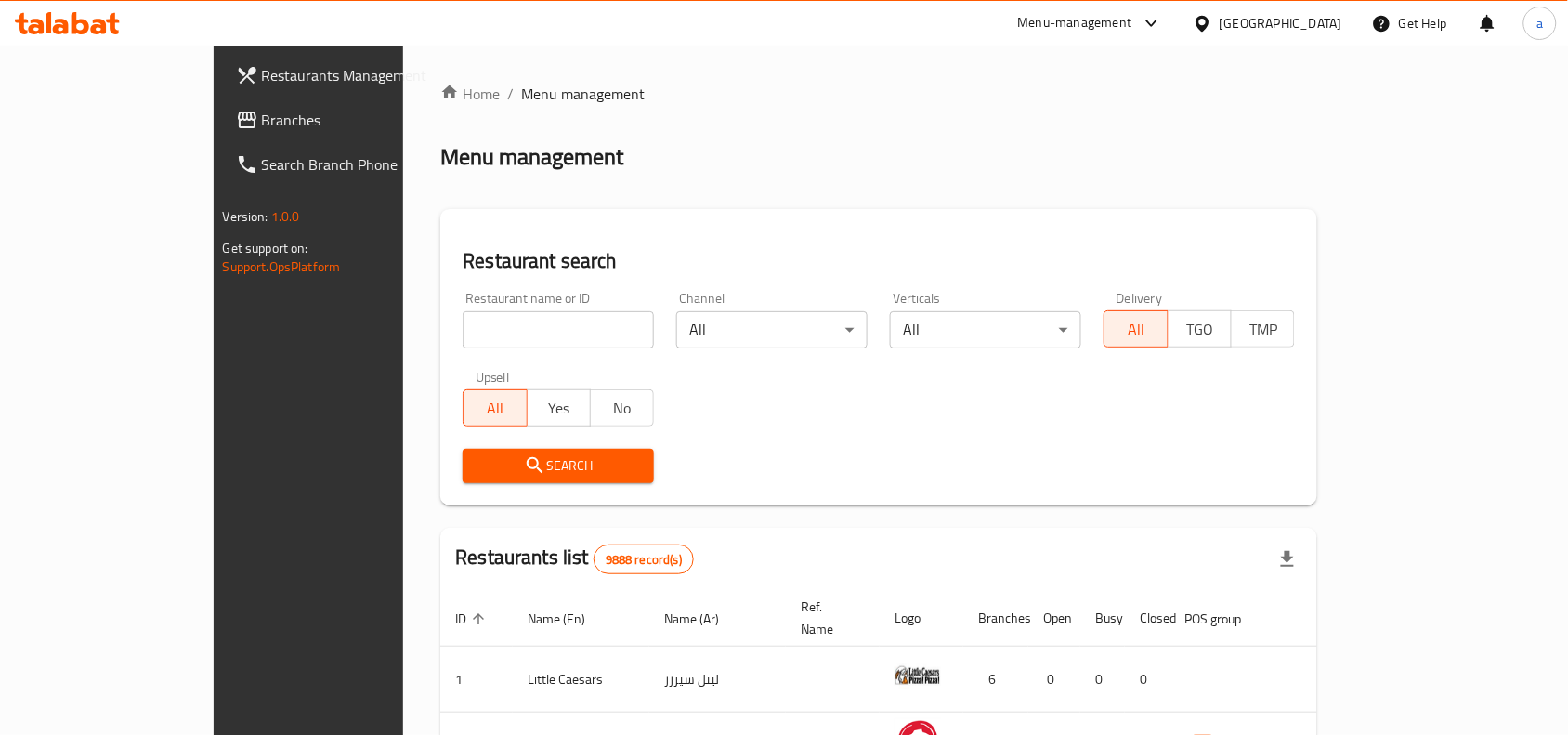
click at [462, 321] on input "search" at bounding box center [558, 330] width 192 height 37
paste input "6605"
type input "6605"
click button "Search" at bounding box center [558, 465] width 192 height 34
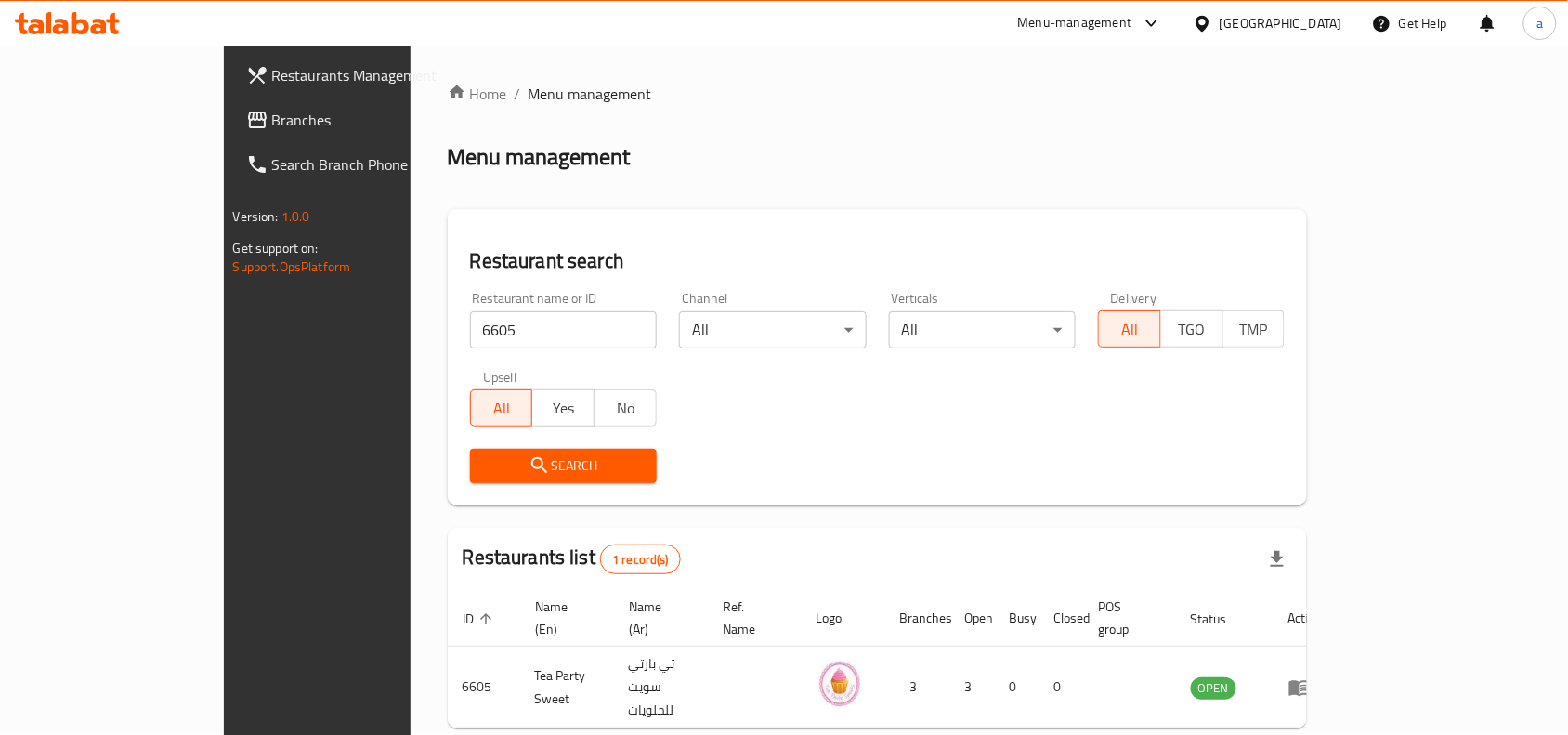
click at [1286, 34] on div "[GEOGRAPHIC_DATA]" at bounding box center [1267, 23] width 179 height 45
click at [1303, 35] on div "[GEOGRAPHIC_DATA]" at bounding box center [1267, 23] width 179 height 45
click at [1315, 17] on div "[GEOGRAPHIC_DATA]" at bounding box center [1281, 23] width 123 height 20
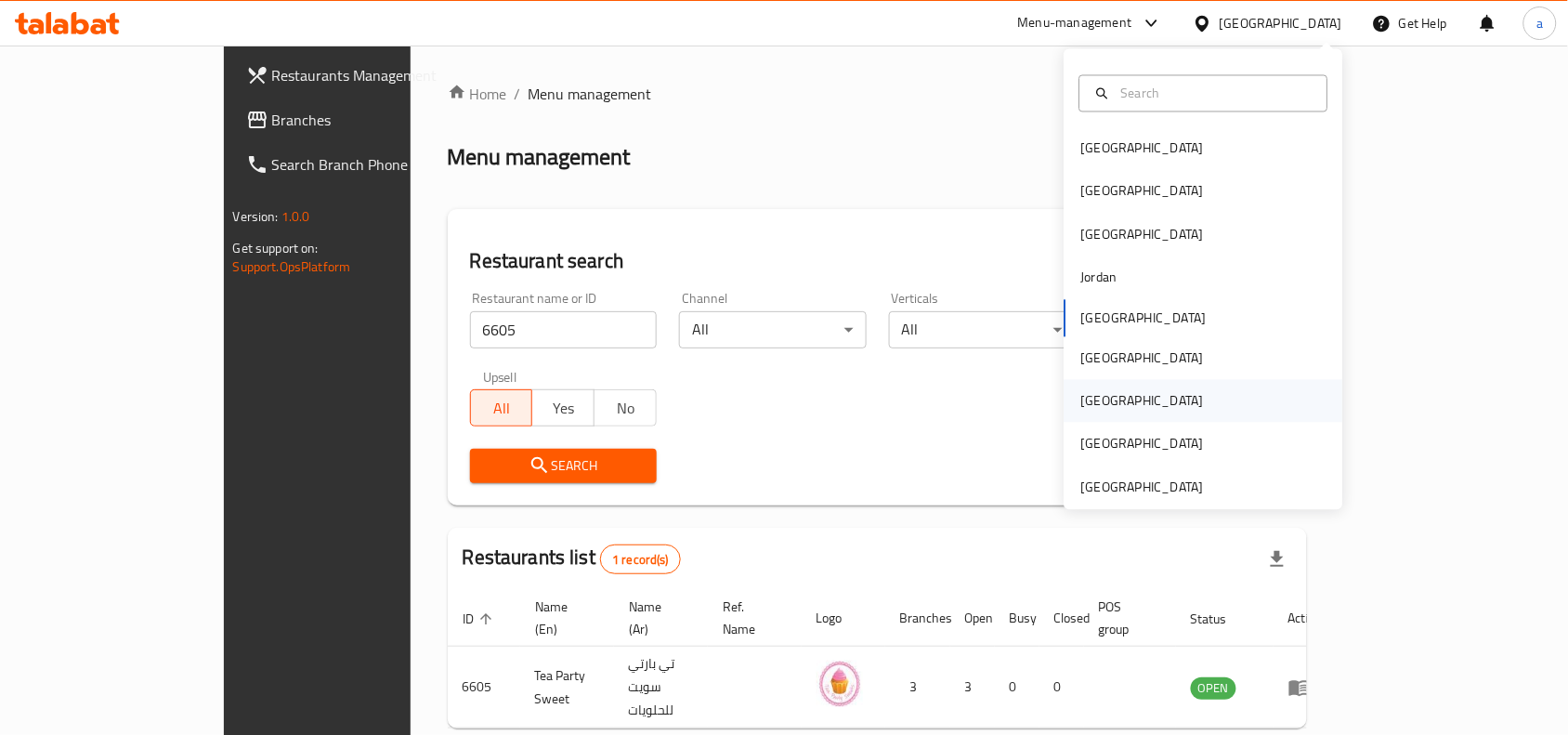
click at [1119, 409] on div "[GEOGRAPHIC_DATA]" at bounding box center [1204, 401] width 279 height 43
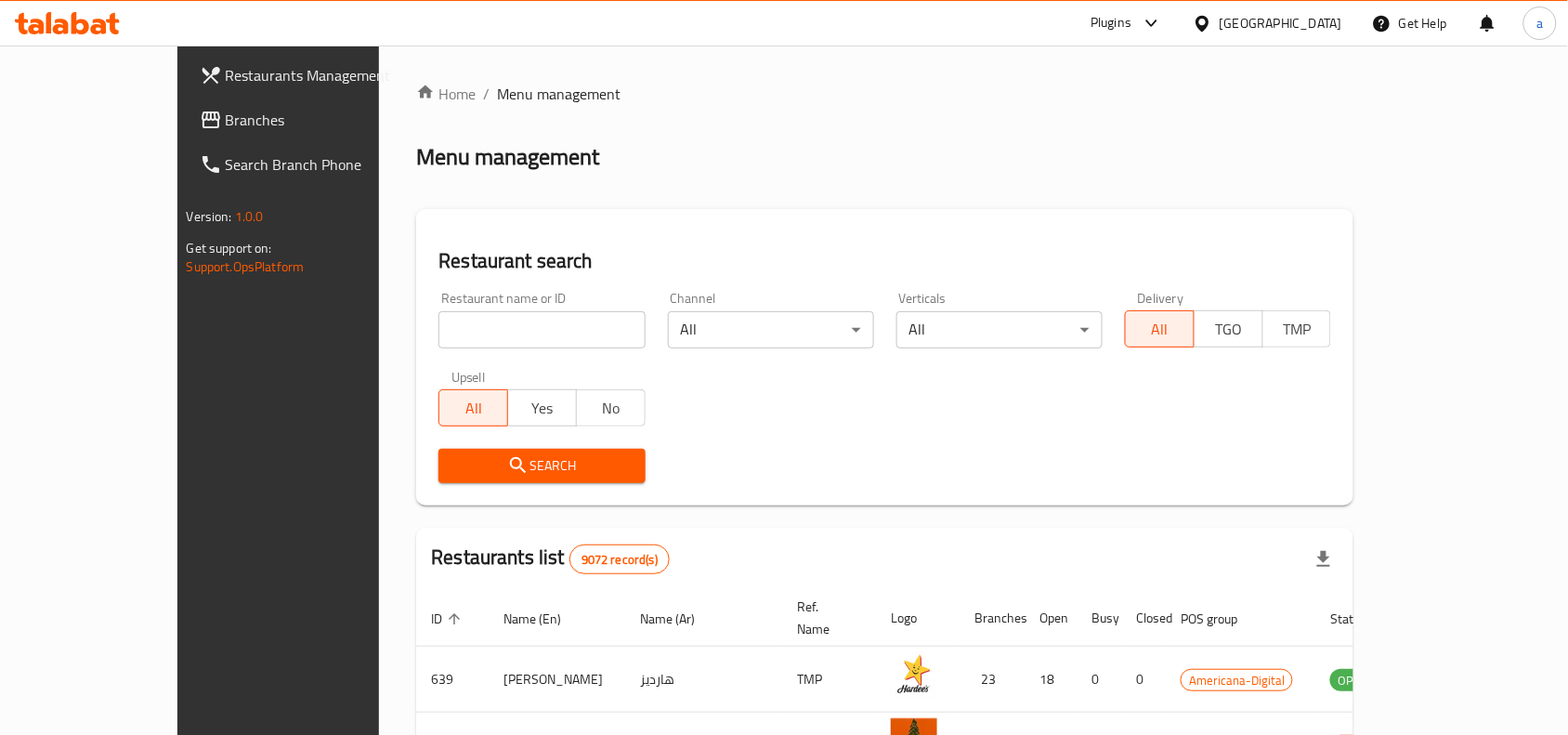
click at [226, 130] on span "Branches" at bounding box center [326, 120] width 199 height 22
